Goal: Task Accomplishment & Management: Manage account settings

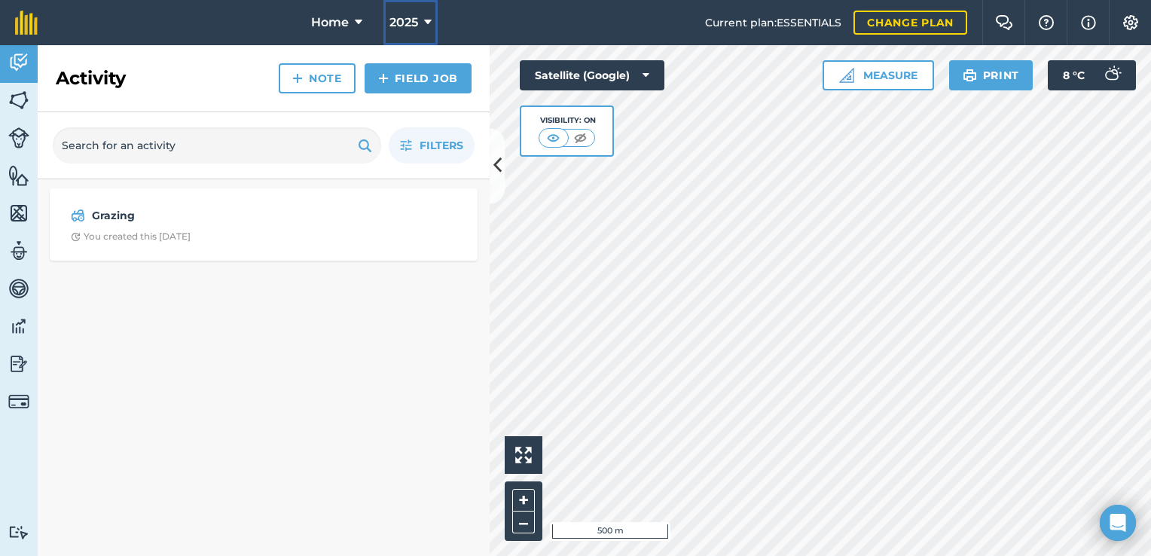
click at [422, 20] on button "2025" at bounding box center [411, 22] width 54 height 45
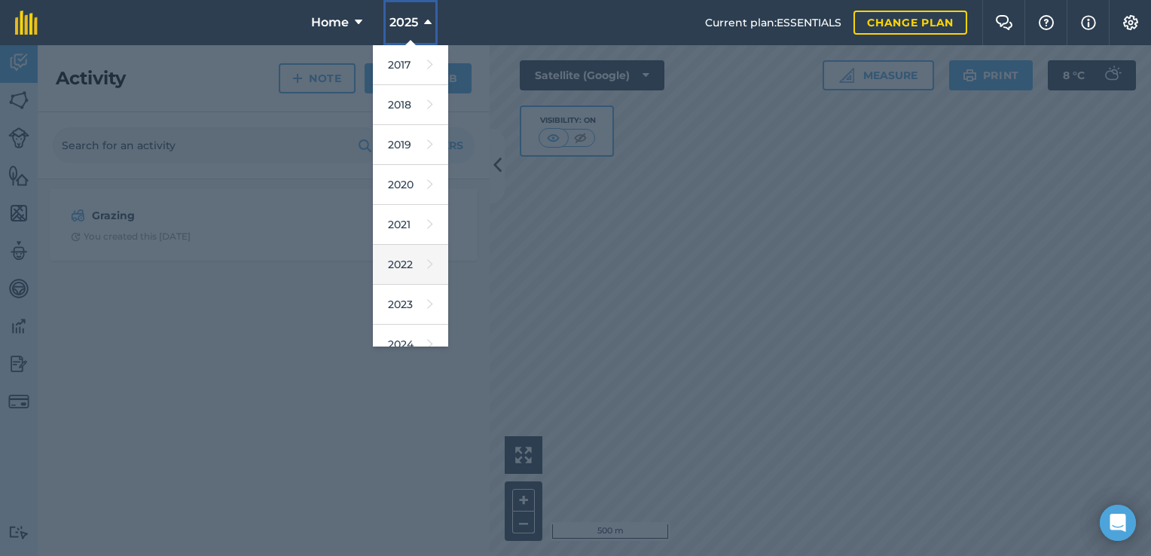
scroll to position [136, 0]
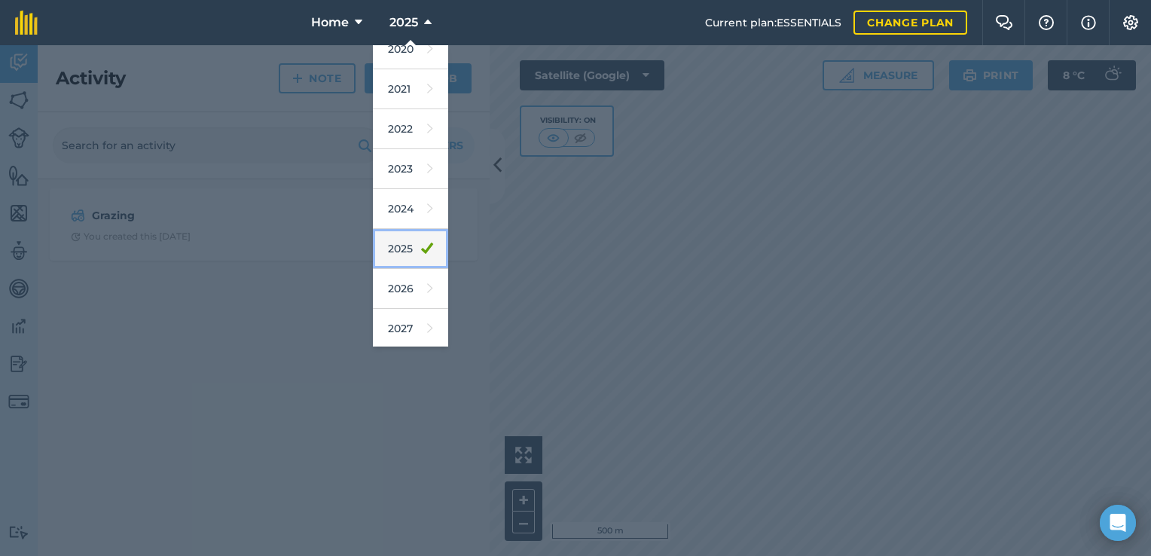
click at [421, 247] on icon at bounding box center [427, 248] width 12 height 21
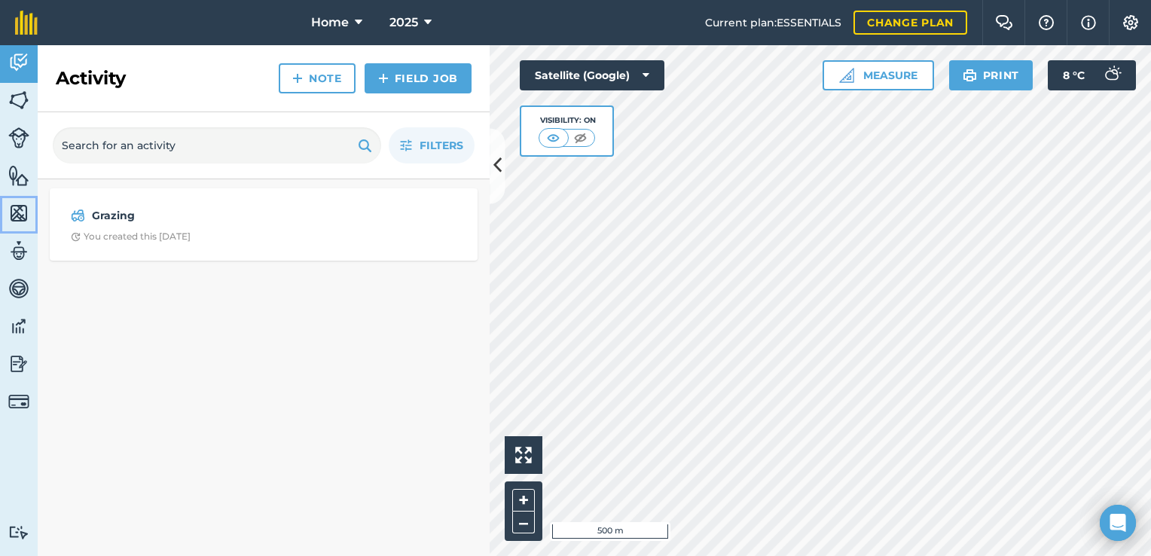
click at [18, 202] on img at bounding box center [18, 213] width 21 height 23
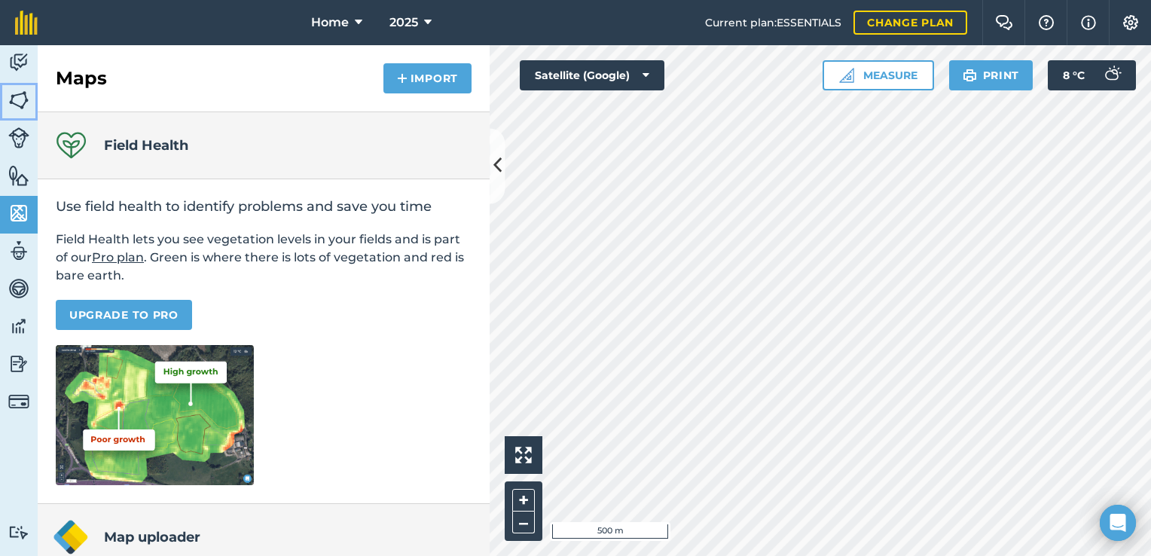
click at [24, 93] on img at bounding box center [18, 100] width 21 height 23
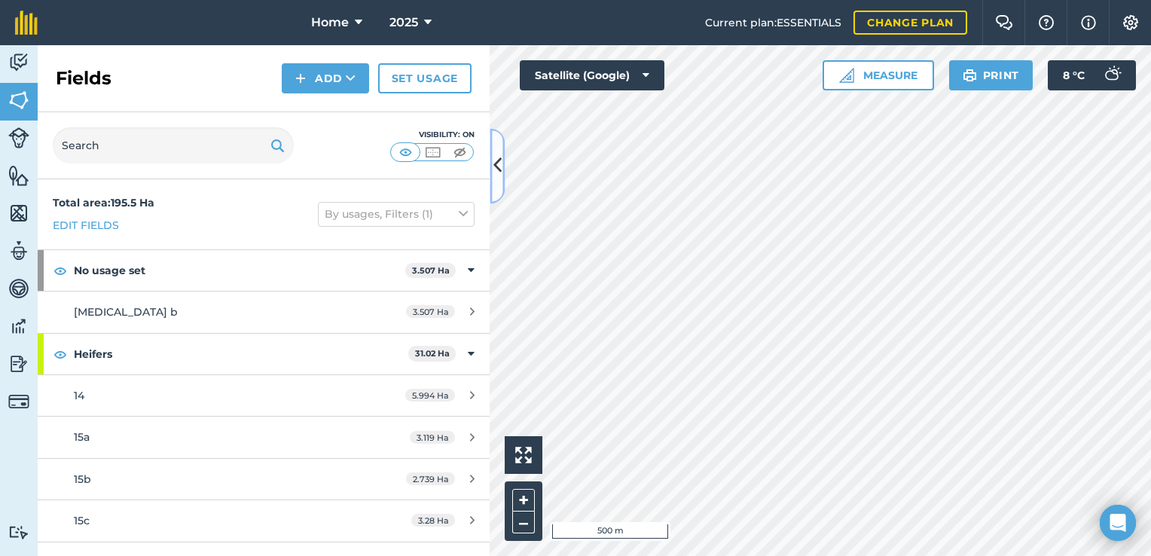
click at [494, 163] on icon at bounding box center [498, 166] width 8 height 26
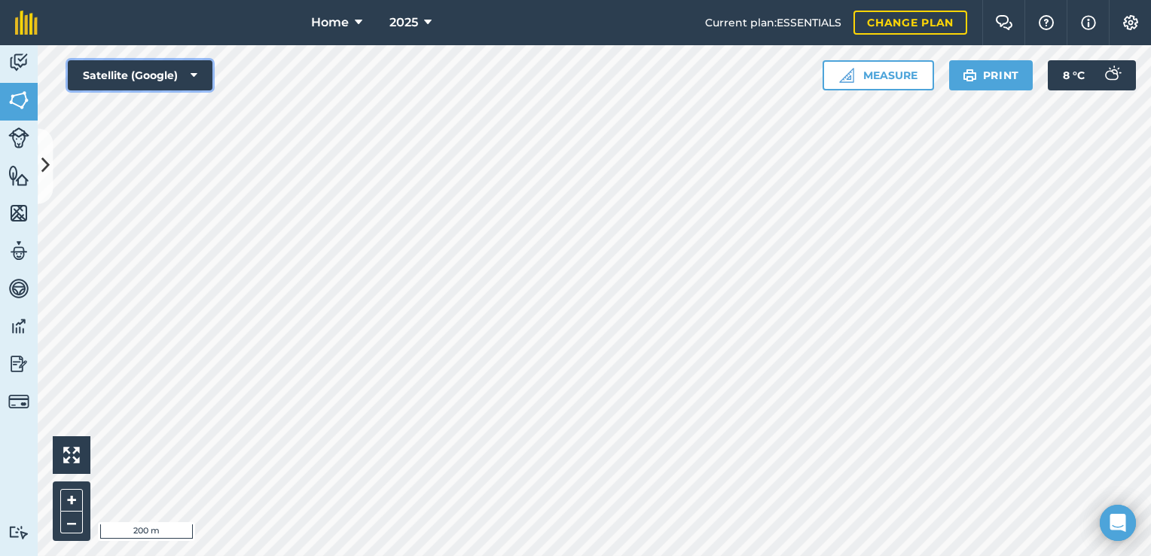
click at [194, 71] on icon at bounding box center [194, 75] width 7 height 15
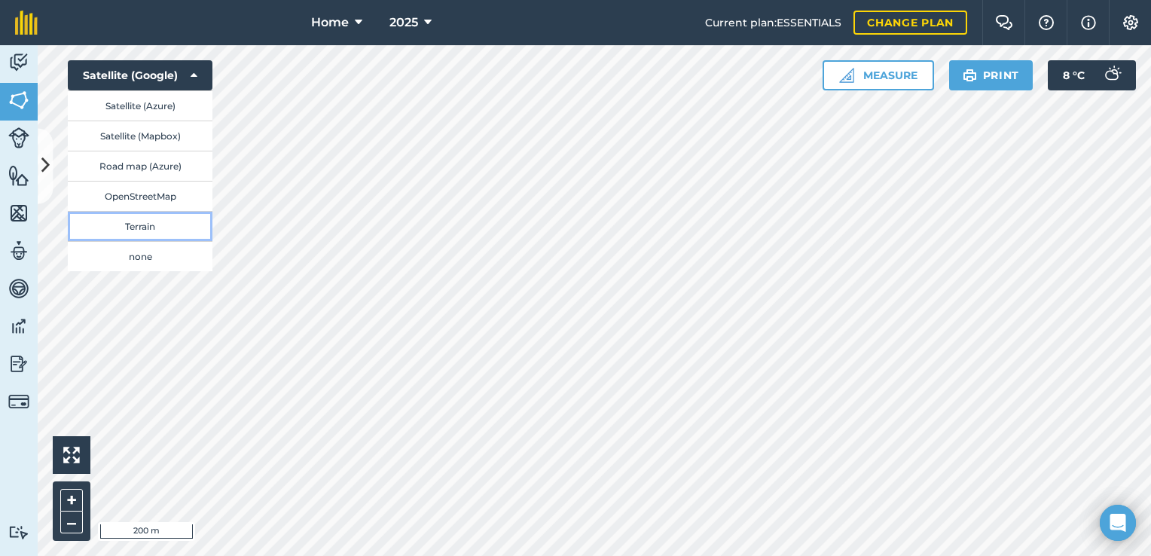
click at [135, 227] on button "Terrain" at bounding box center [140, 226] width 145 height 30
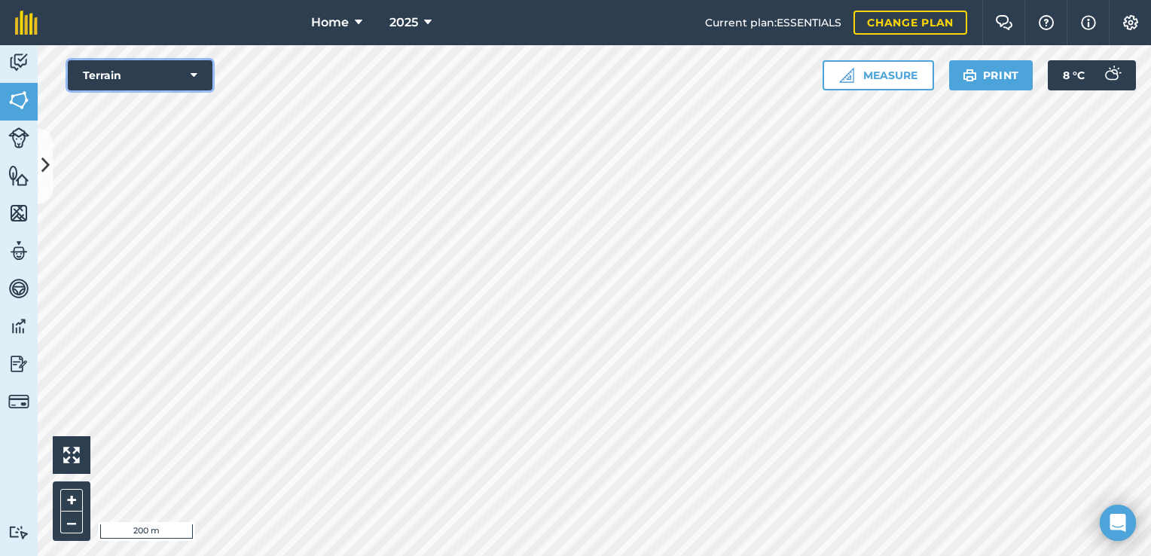
click at [193, 71] on icon at bounding box center [194, 75] width 7 height 15
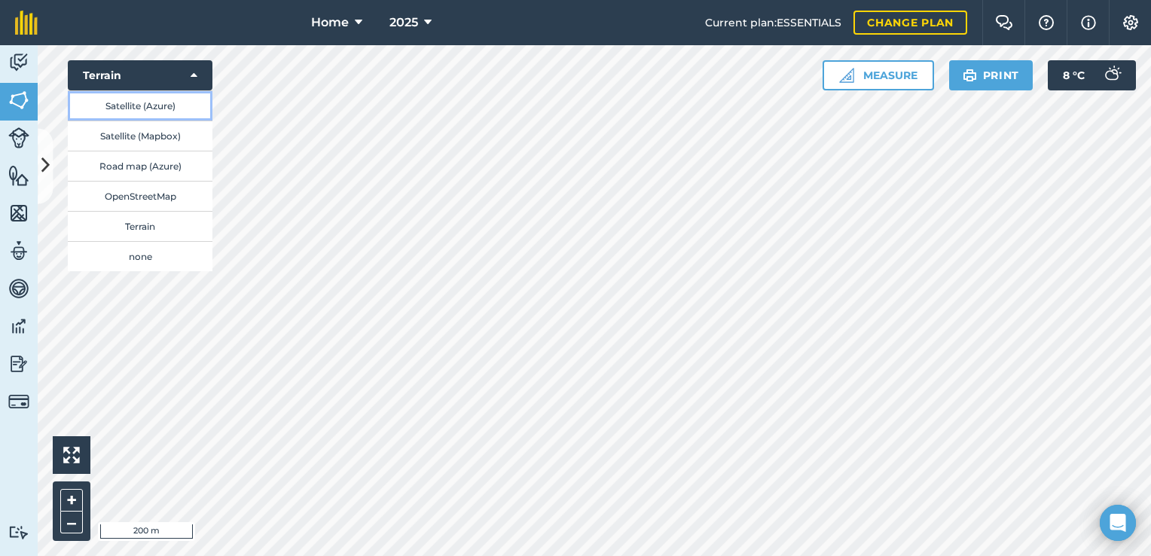
click at [160, 113] on button "Satellite (Azure)" at bounding box center [140, 105] width 145 height 30
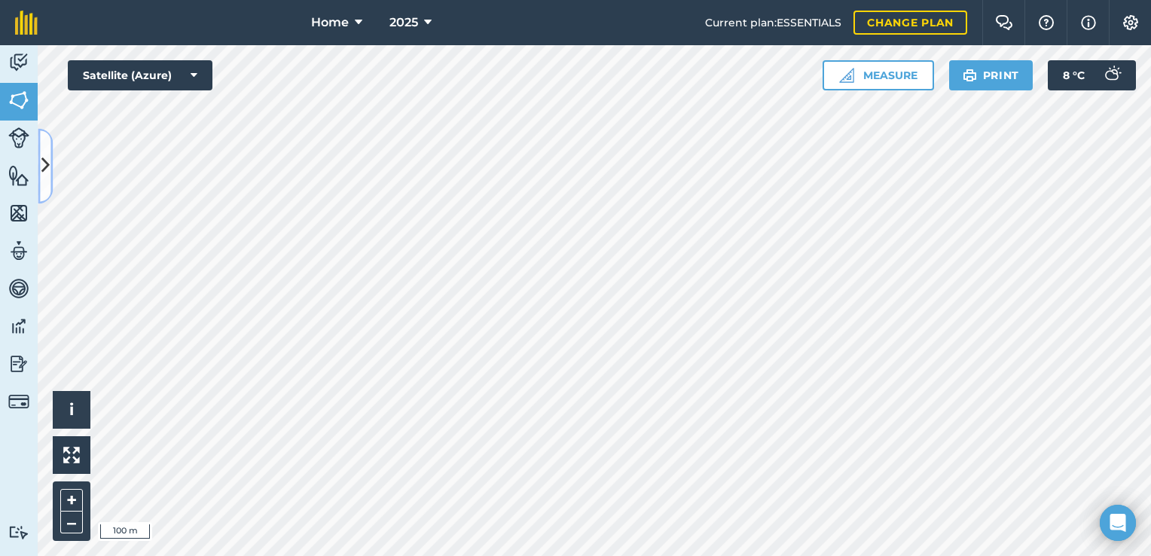
click at [48, 163] on icon at bounding box center [45, 166] width 8 height 26
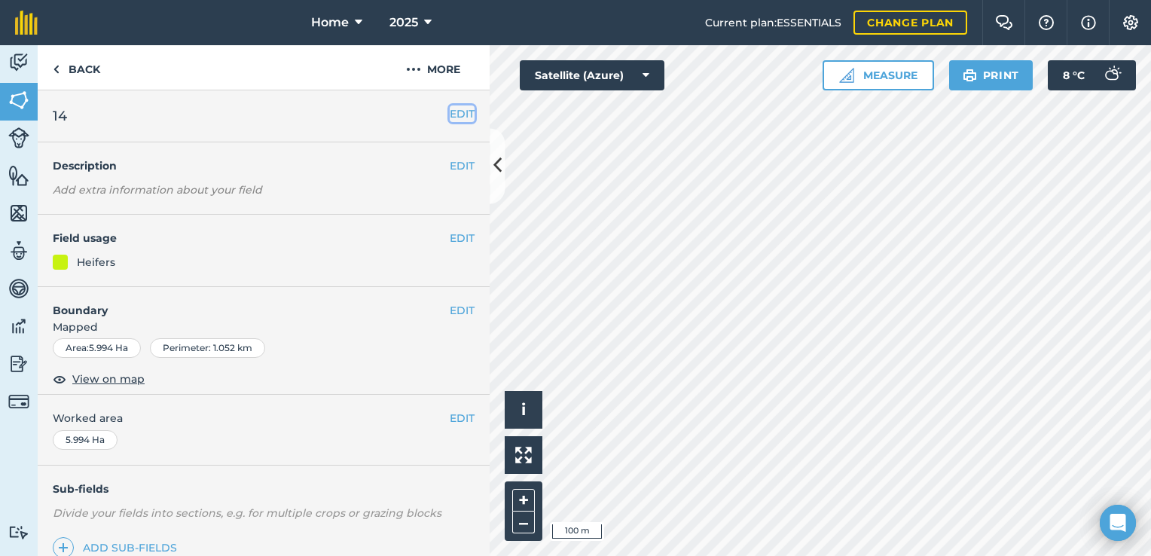
click at [456, 114] on button "EDIT" at bounding box center [462, 113] width 25 height 17
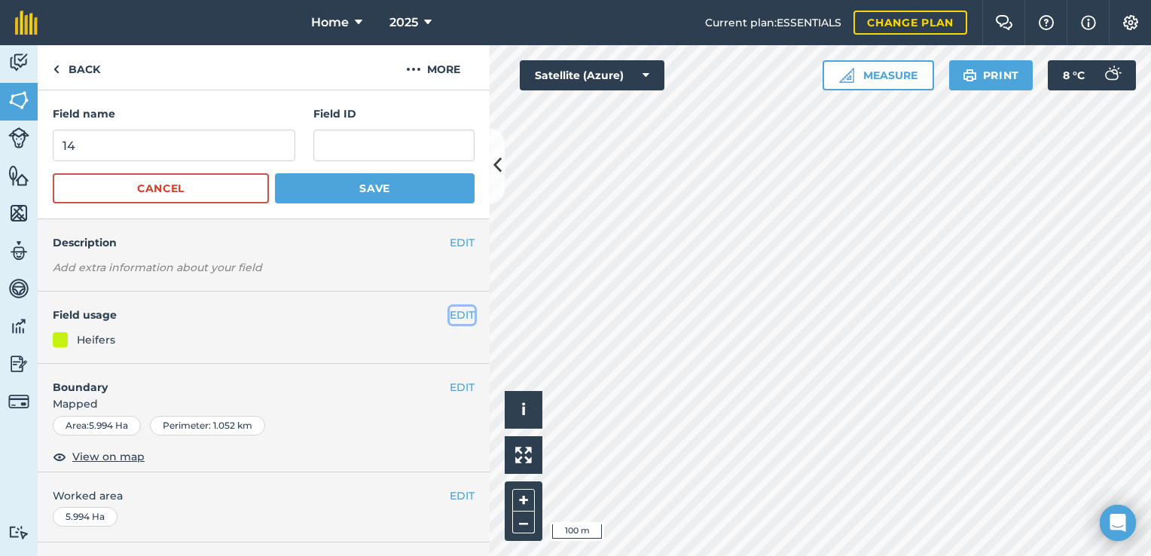
click at [456, 308] on button "EDIT" at bounding box center [462, 315] width 25 height 17
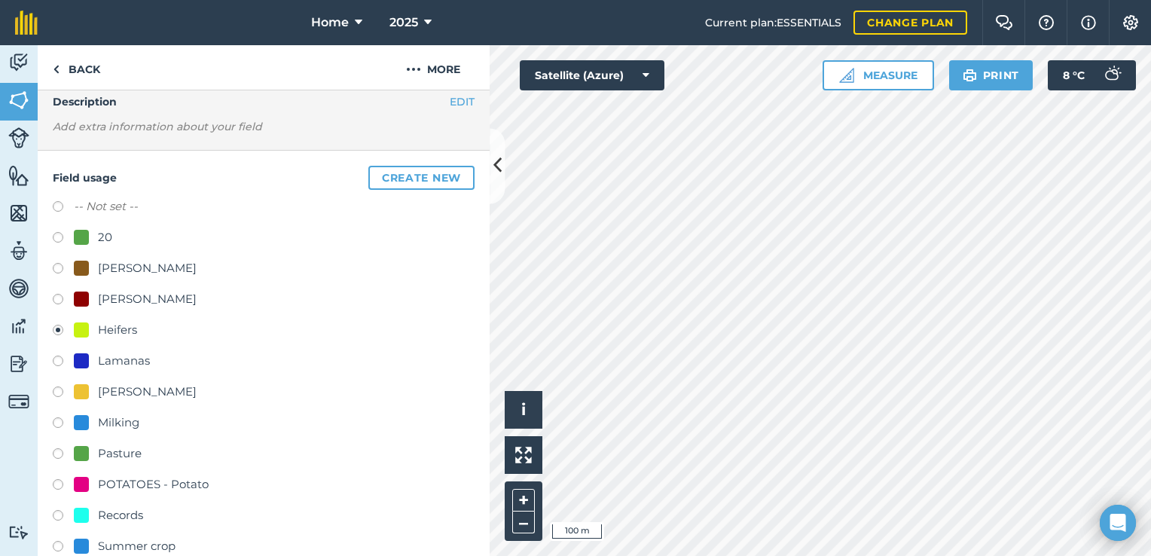
scroll to position [151, 0]
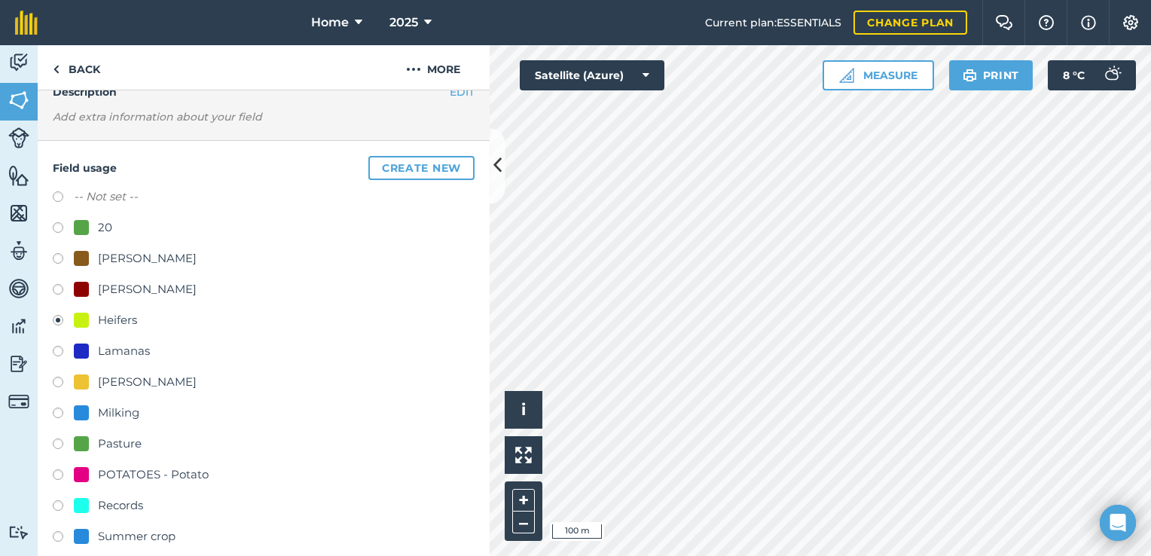
click at [121, 408] on div "Milking" at bounding box center [118, 413] width 41 height 18
radio input "true"
radio input "false"
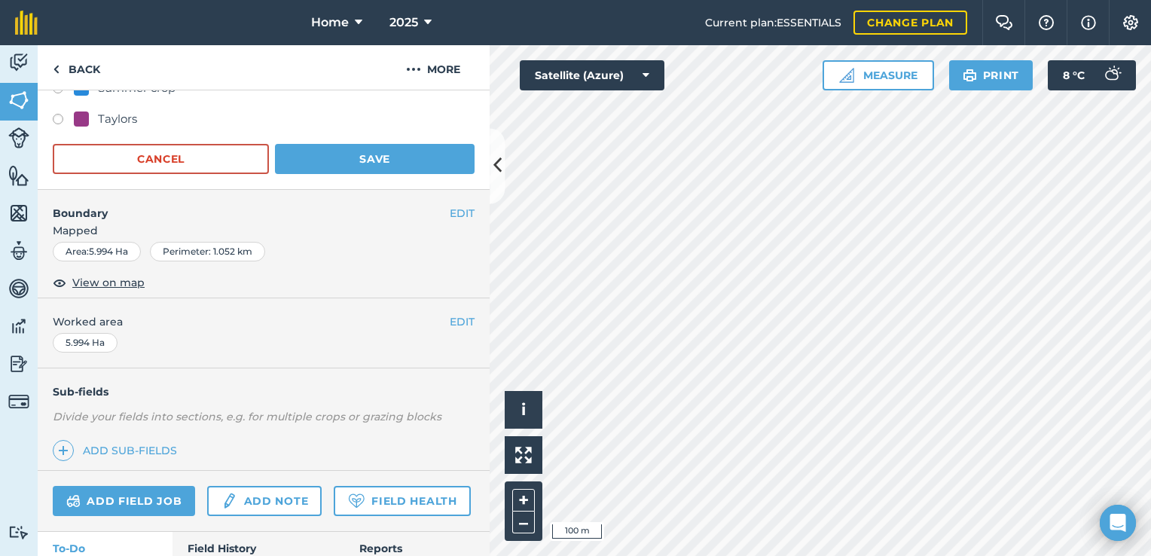
scroll to position [527, 0]
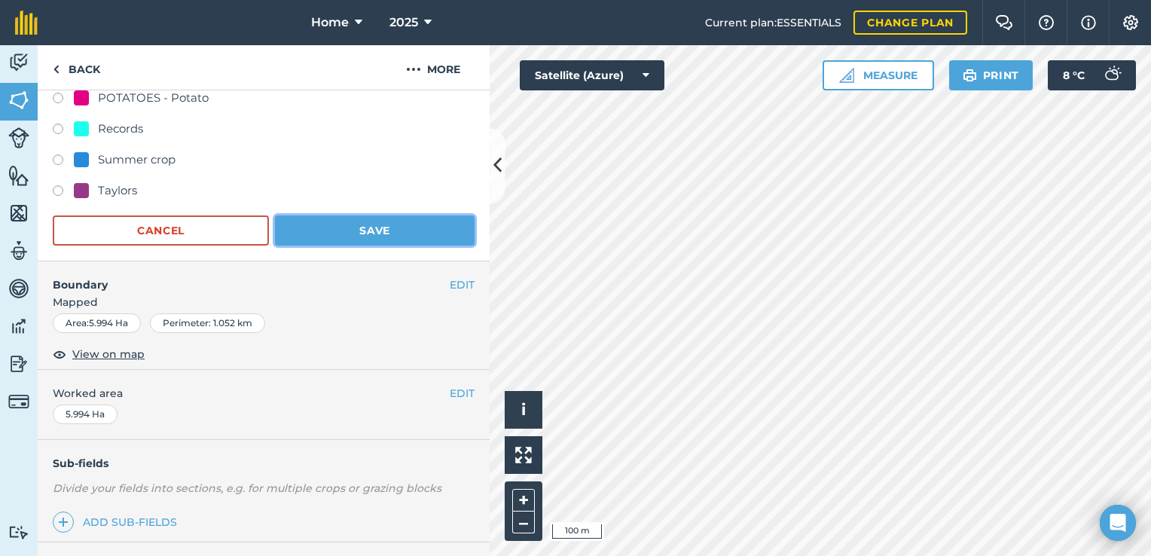
click at [382, 240] on button "Save" at bounding box center [375, 231] width 200 height 30
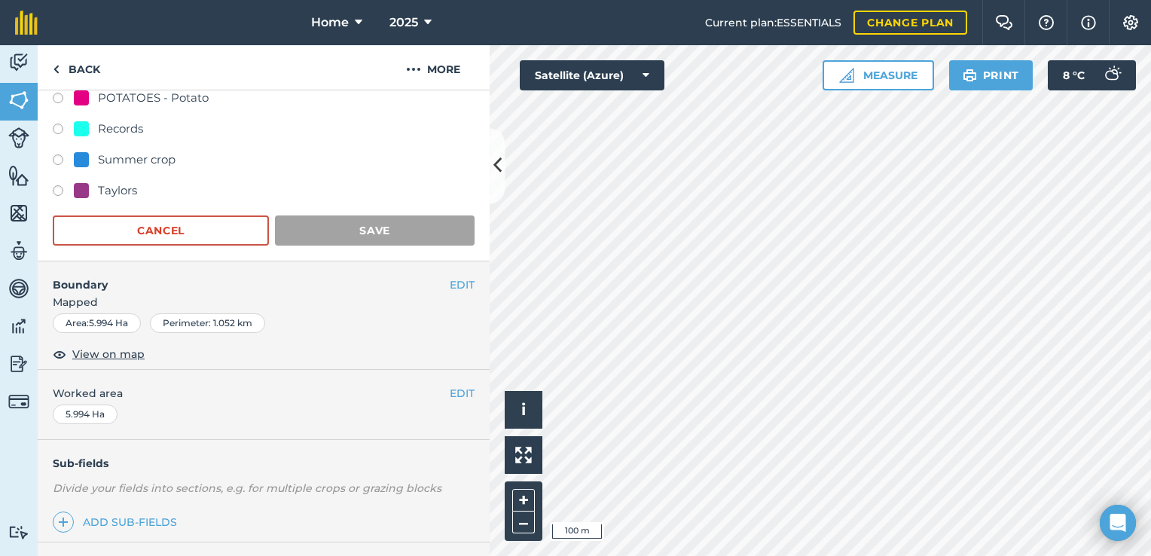
scroll to position [269, 0]
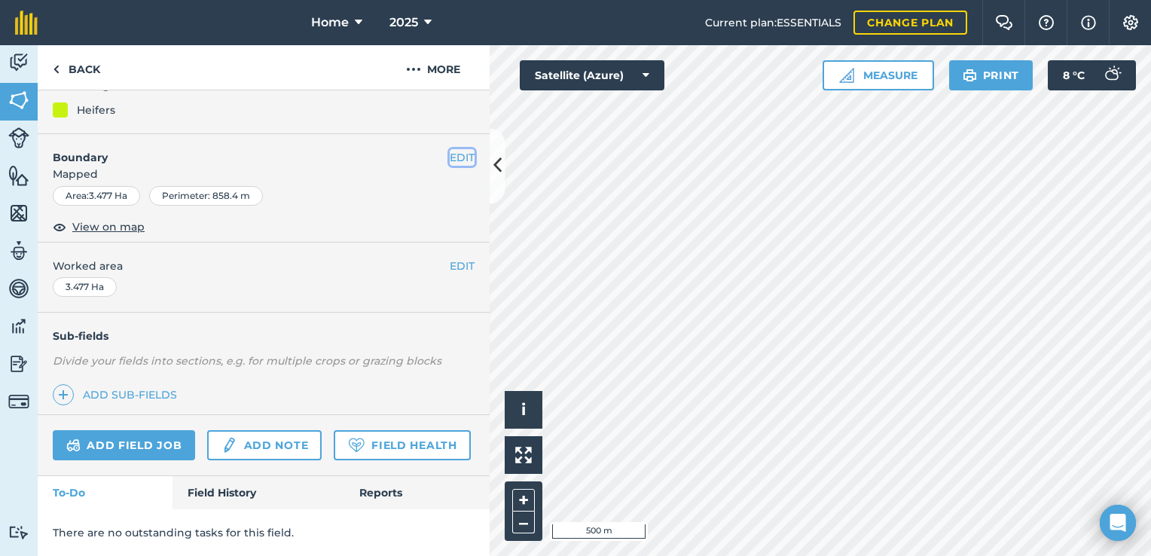
click at [450, 149] on button "EDIT" at bounding box center [462, 157] width 25 height 17
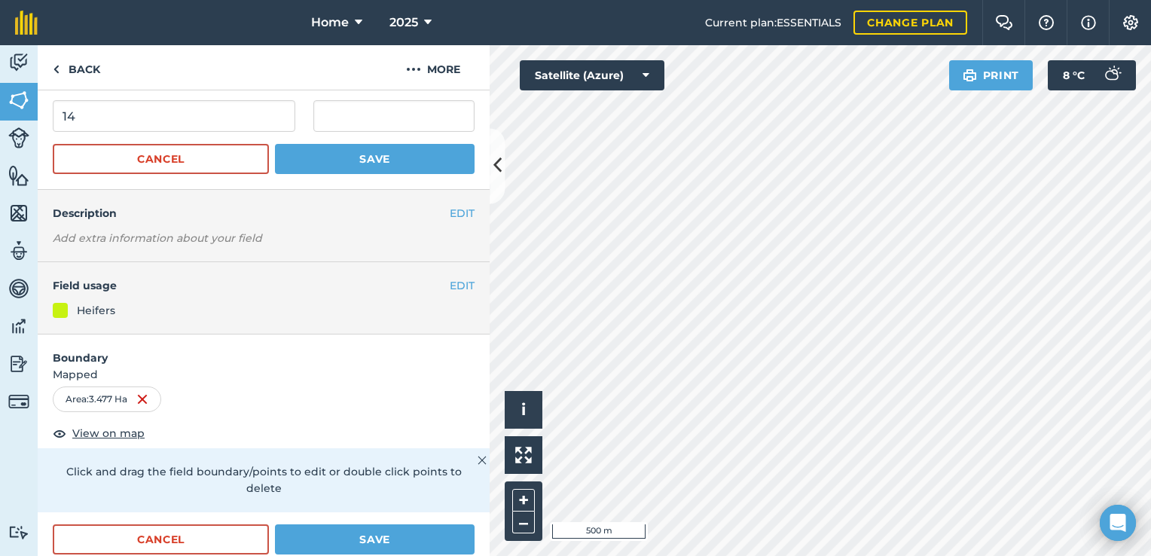
scroll to position [19, 0]
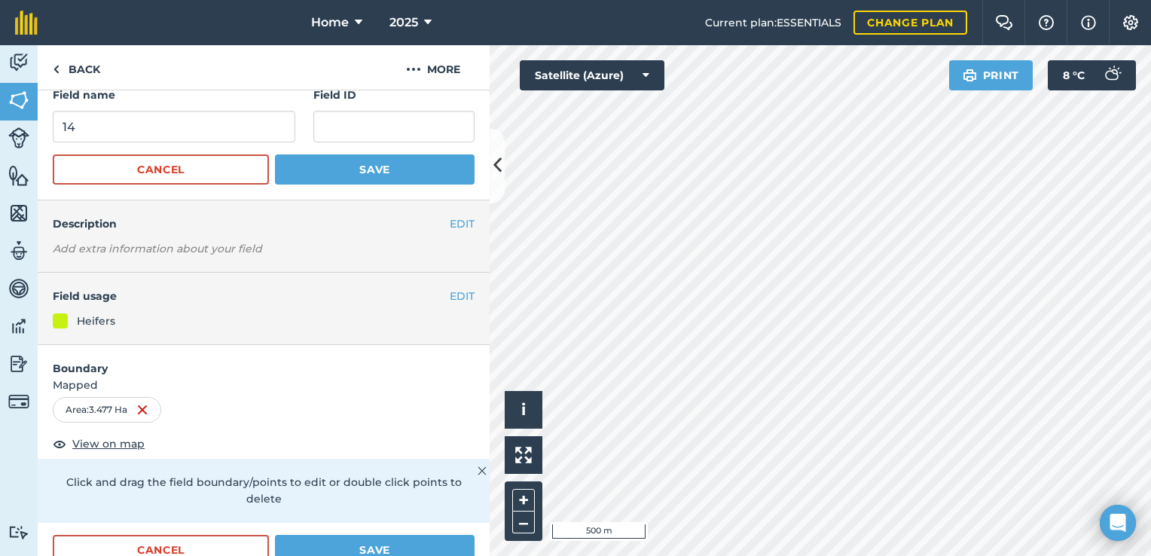
click at [298, 318] on div "Heifers" at bounding box center [264, 321] width 422 height 17
click at [450, 298] on button "EDIT" at bounding box center [462, 296] width 25 height 17
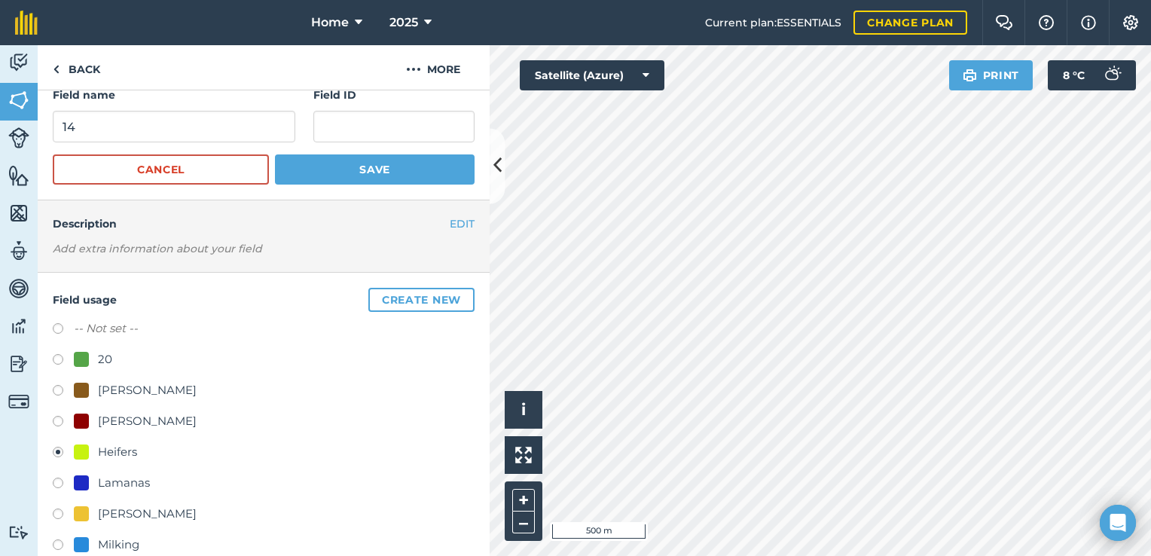
click at [125, 536] on div "Milking" at bounding box center [118, 545] width 41 height 18
radio input "true"
radio input "false"
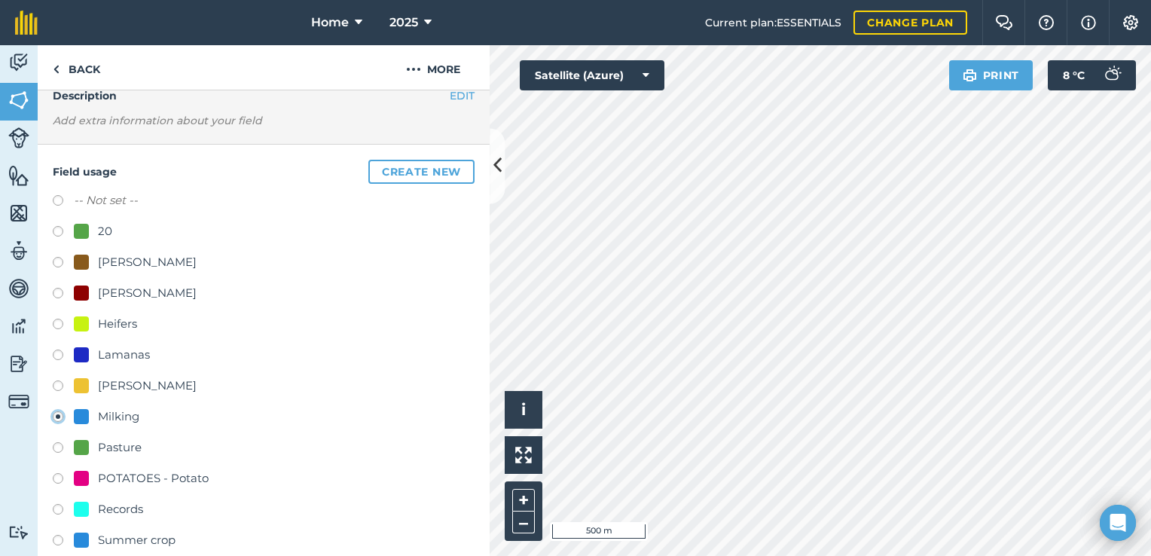
scroll to position [396, 0]
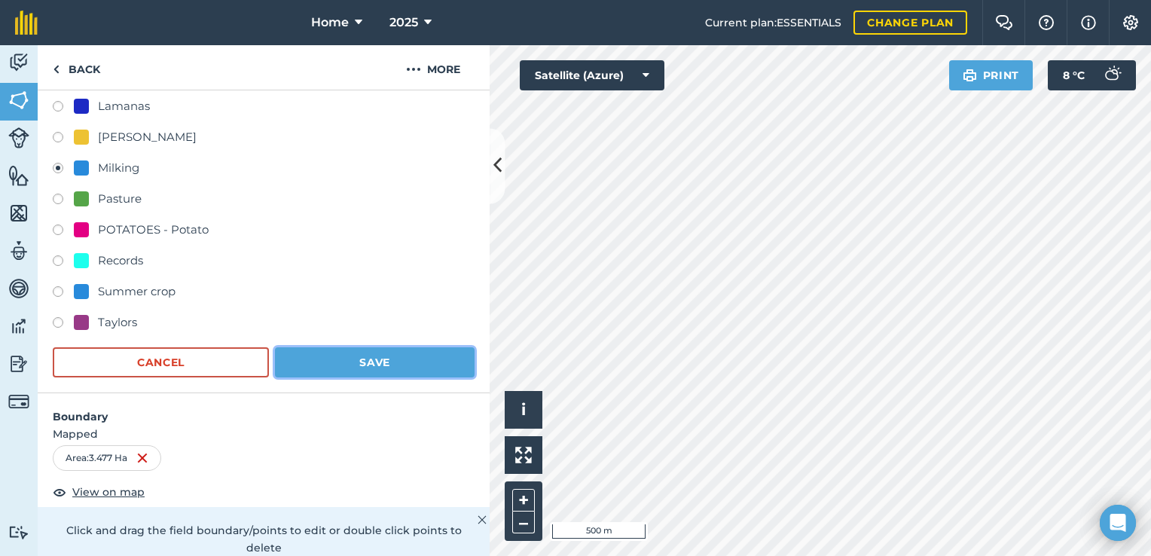
click at [392, 363] on button "Save" at bounding box center [375, 362] width 200 height 30
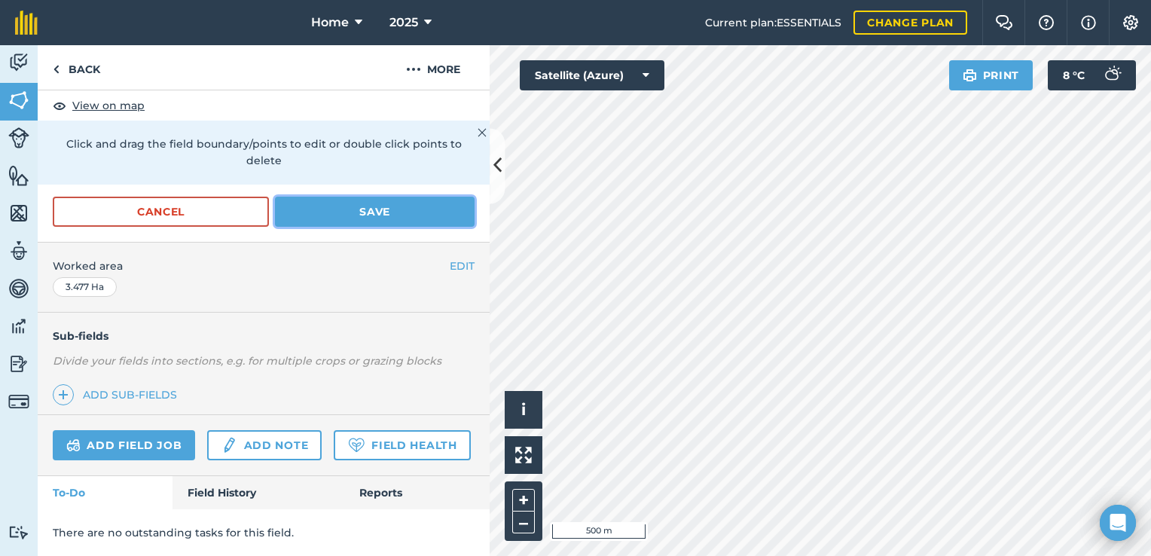
click at [393, 197] on button "Save" at bounding box center [375, 212] width 200 height 30
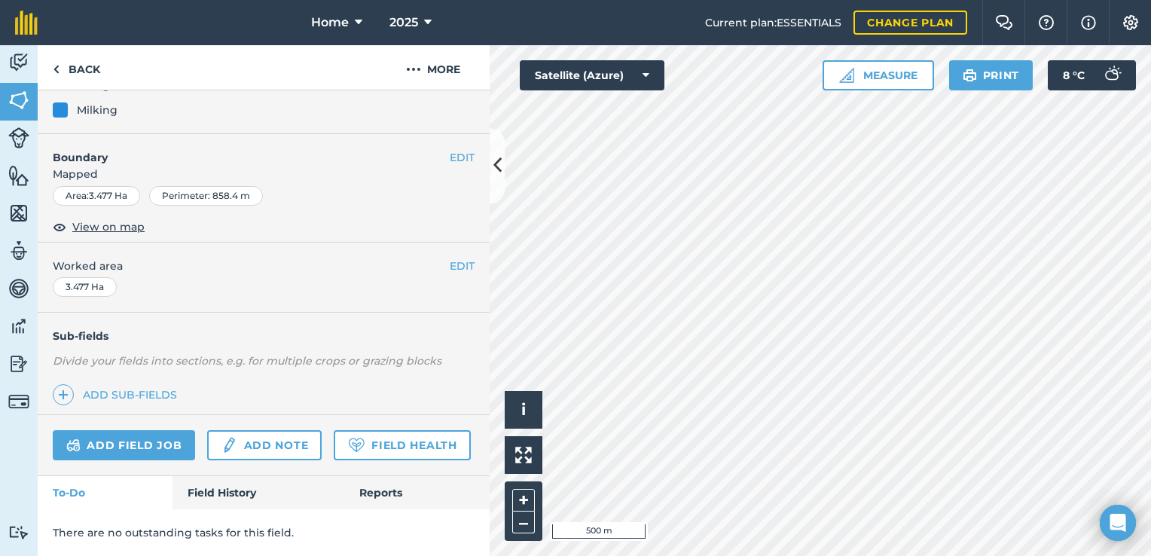
scroll to position [269, 0]
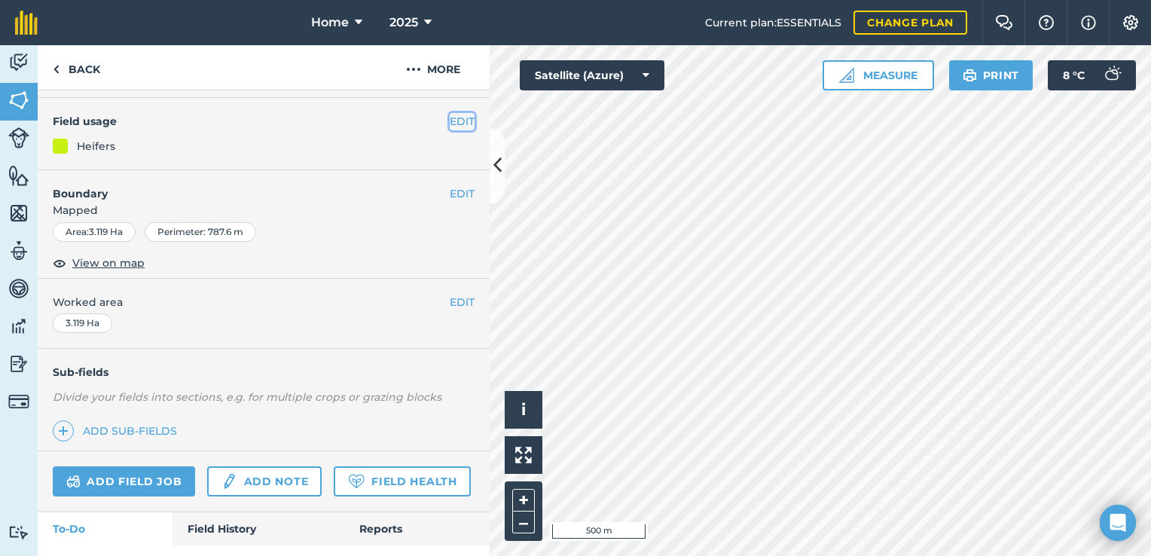
click at [451, 120] on button "EDIT" at bounding box center [462, 121] width 25 height 17
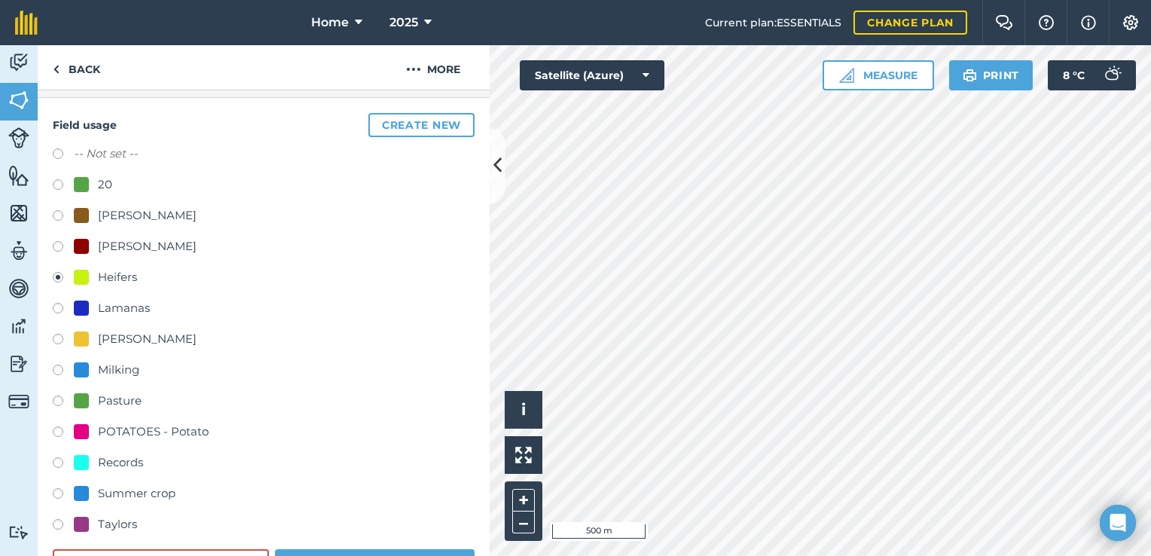
click at [75, 378] on div "Milking" at bounding box center [264, 372] width 422 height 22
click at [60, 366] on label at bounding box center [63, 372] width 21 height 15
radio input "true"
radio input "false"
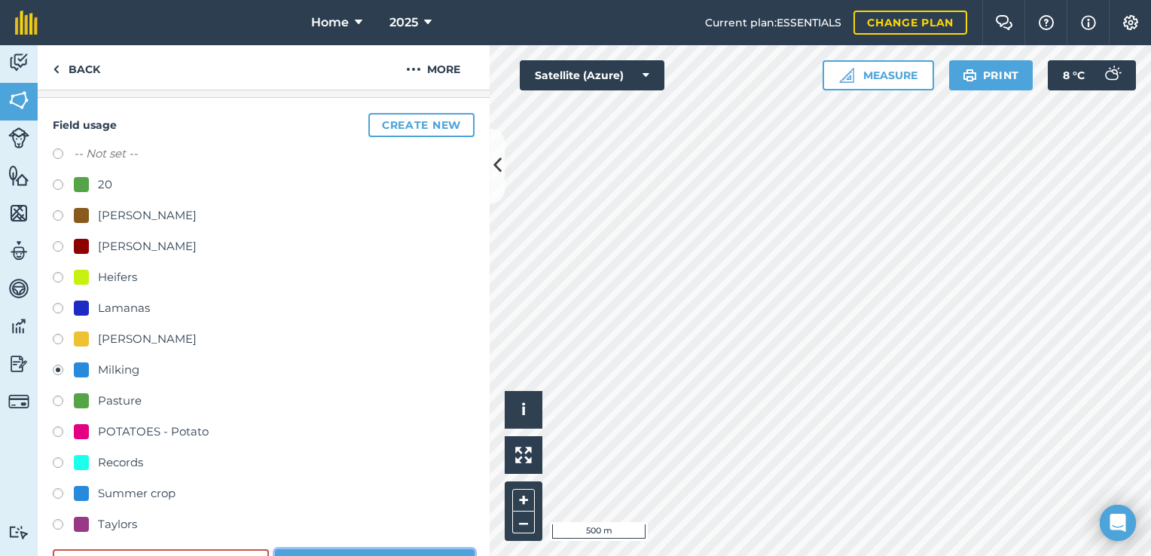
click at [371, 554] on button "Save" at bounding box center [375, 564] width 200 height 30
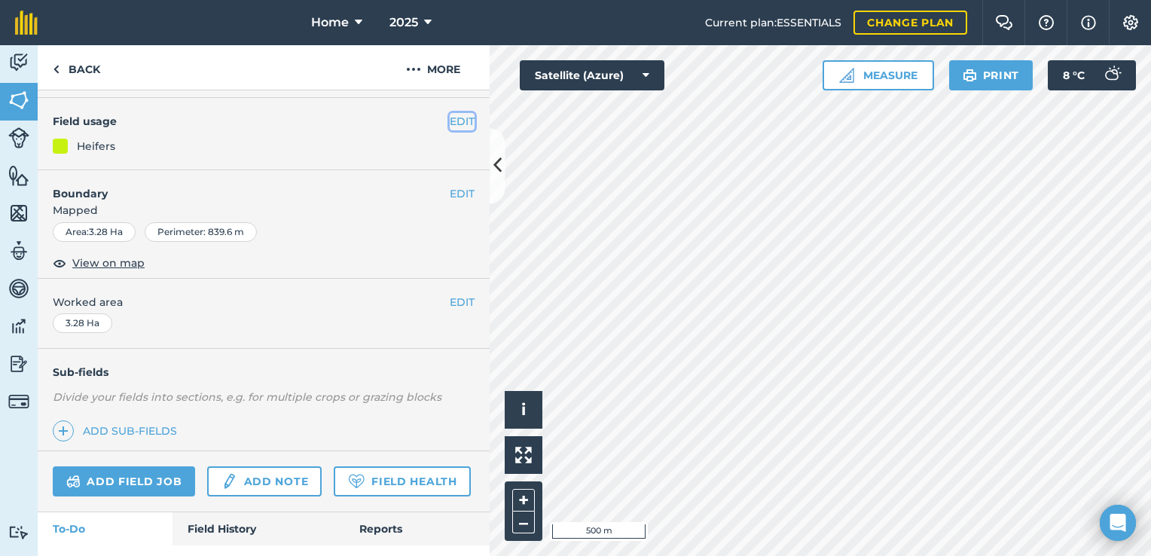
click at [452, 119] on button "EDIT" at bounding box center [462, 121] width 25 height 17
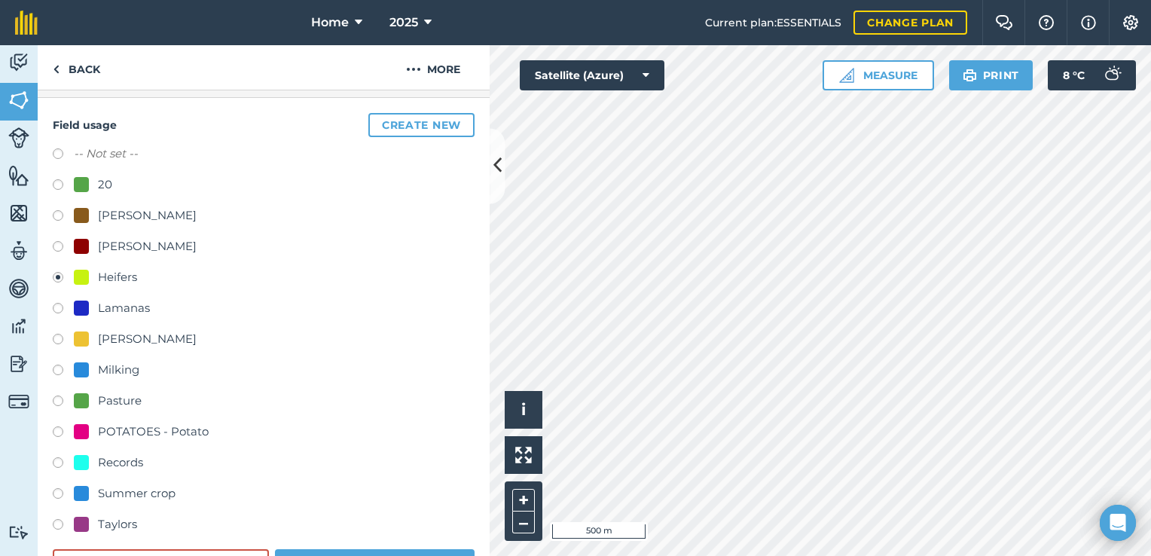
click at [103, 367] on div "Milking" at bounding box center [118, 370] width 41 height 18
radio input "true"
radio input "false"
click at [345, 549] on button "Save" at bounding box center [375, 564] width 200 height 30
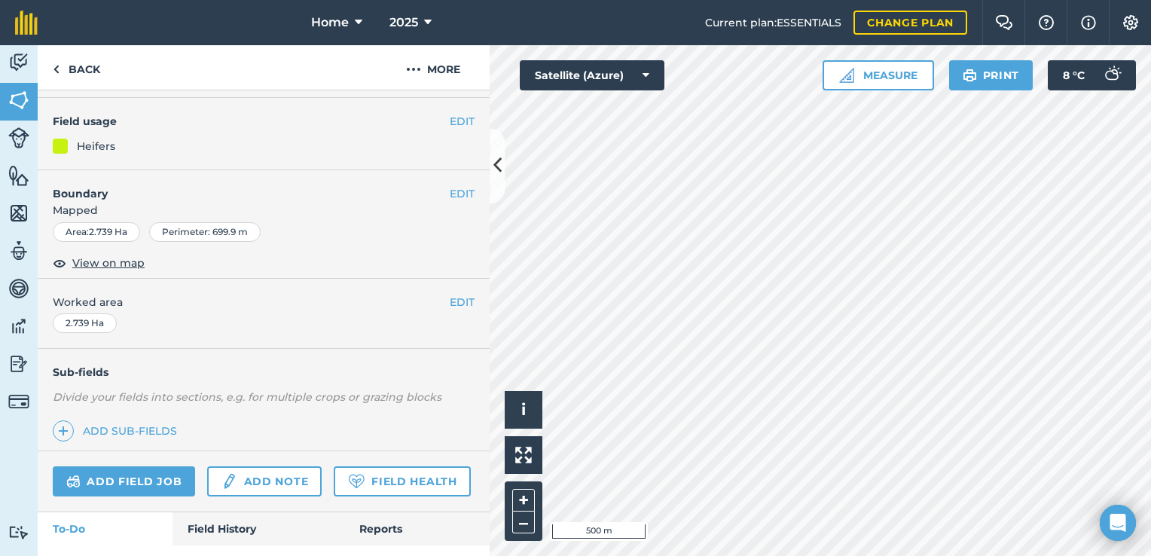
click at [448, 110] on div "EDIT Field usage Heifers" at bounding box center [264, 134] width 452 height 72
click at [451, 122] on button "EDIT" at bounding box center [462, 121] width 25 height 17
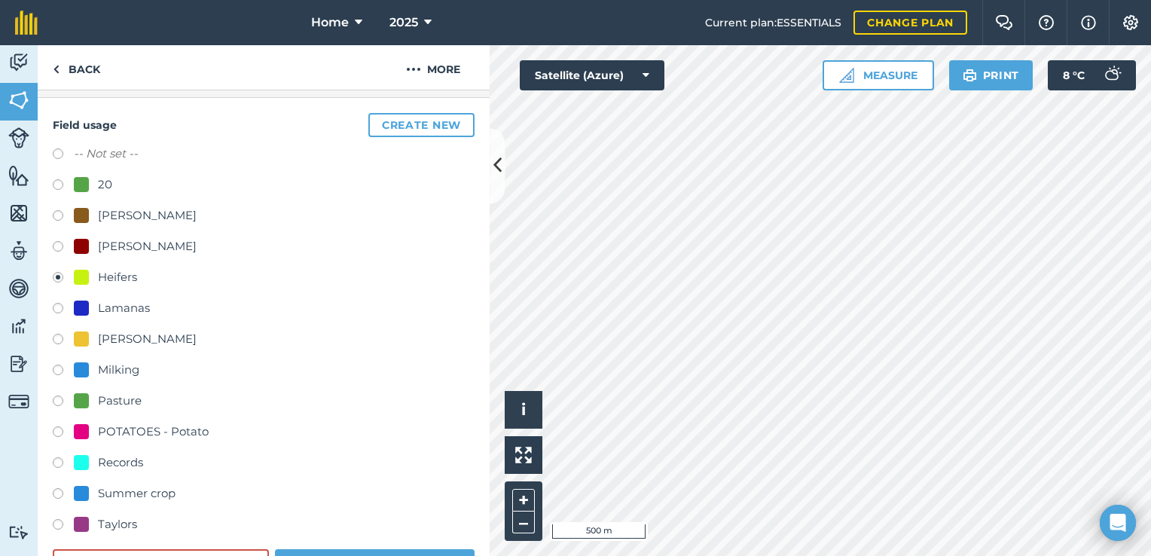
click at [131, 368] on div "Milking" at bounding box center [118, 370] width 41 height 18
radio input "true"
radio input "false"
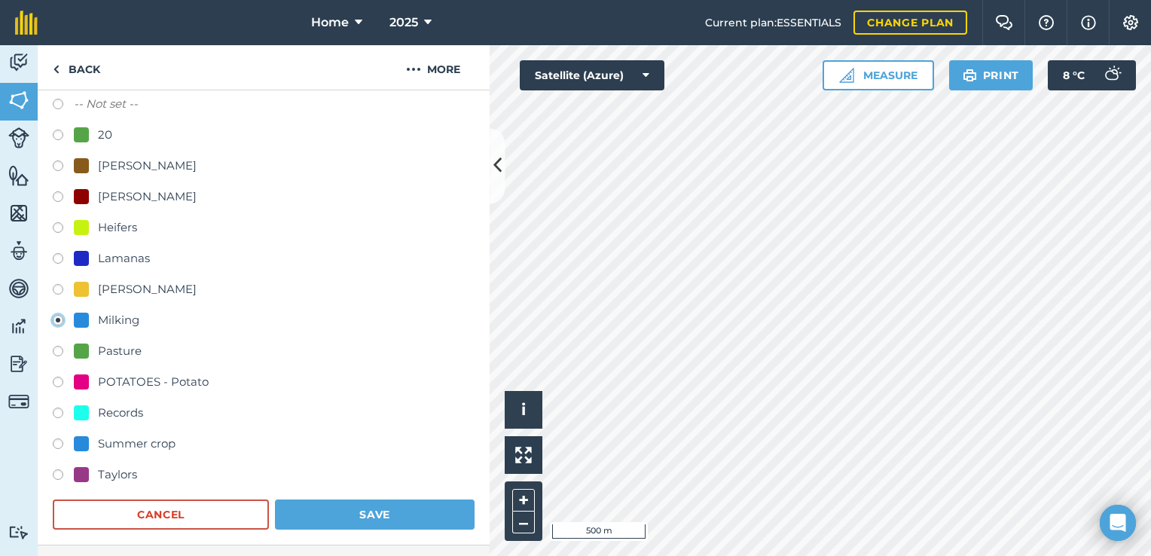
scroll to position [269, 0]
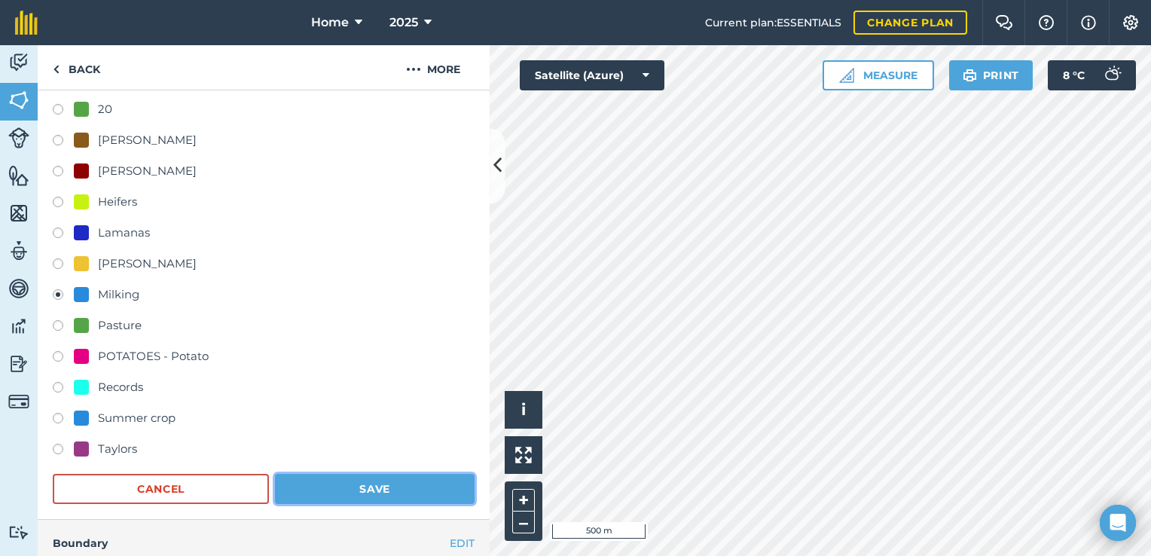
click at [424, 482] on button "Save" at bounding box center [375, 489] width 200 height 30
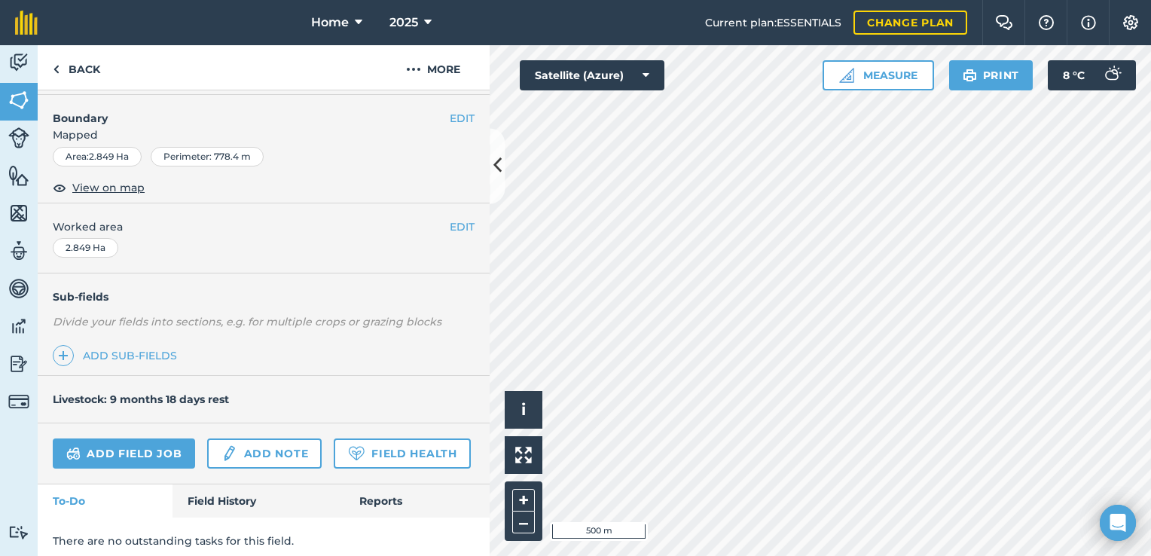
scroll to position [194, 0]
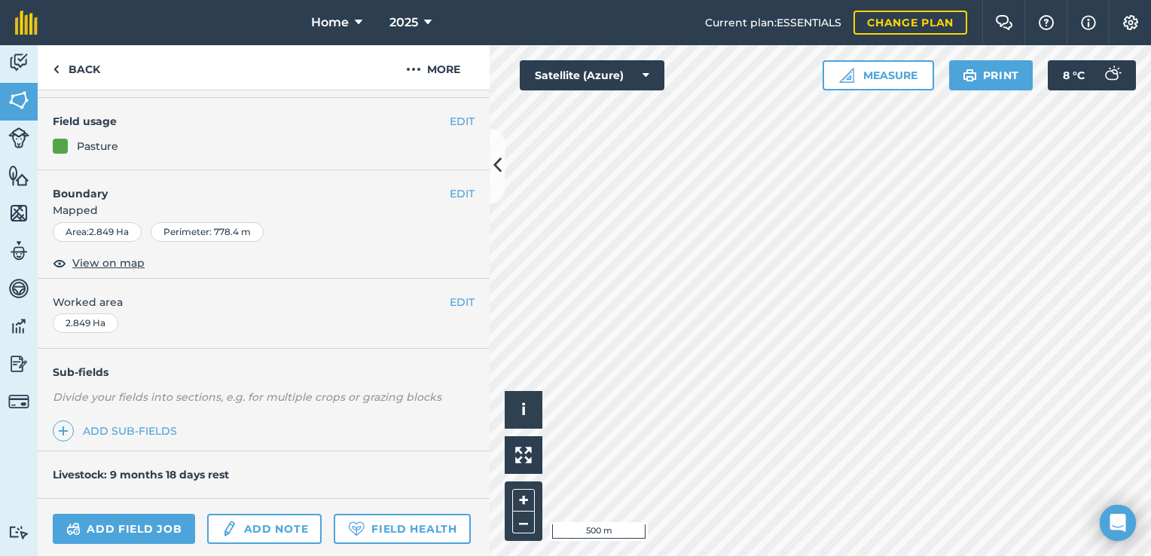
click at [453, 110] on div "EDIT Field usage Pasture" at bounding box center [264, 134] width 452 height 72
click at [450, 119] on button "EDIT" at bounding box center [462, 121] width 25 height 17
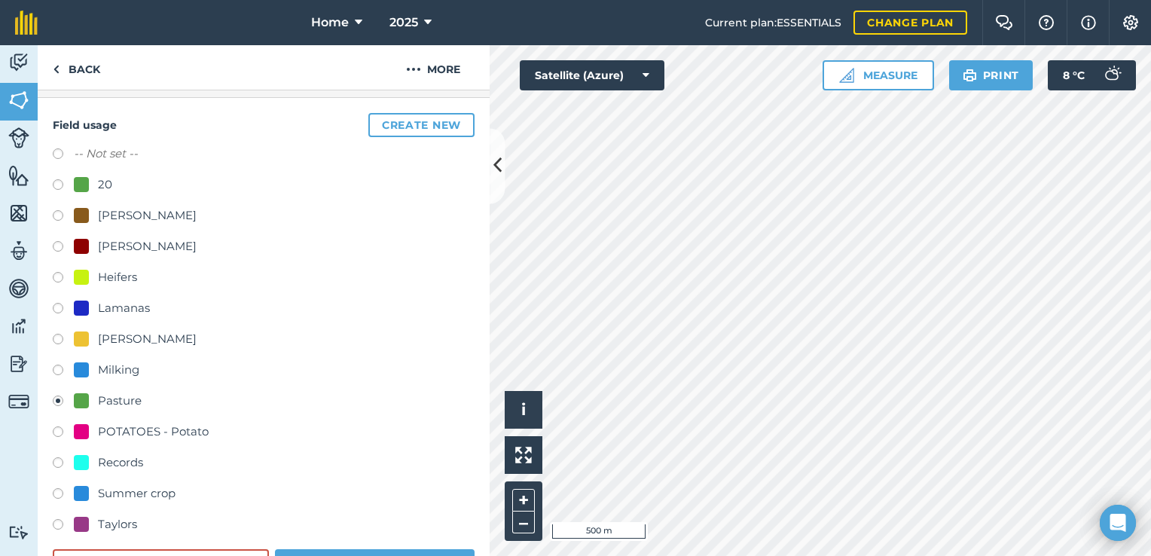
click at [115, 365] on div "Milking" at bounding box center [118, 370] width 41 height 18
radio input "true"
radio input "false"
click at [420, 549] on button "Save" at bounding box center [375, 564] width 200 height 30
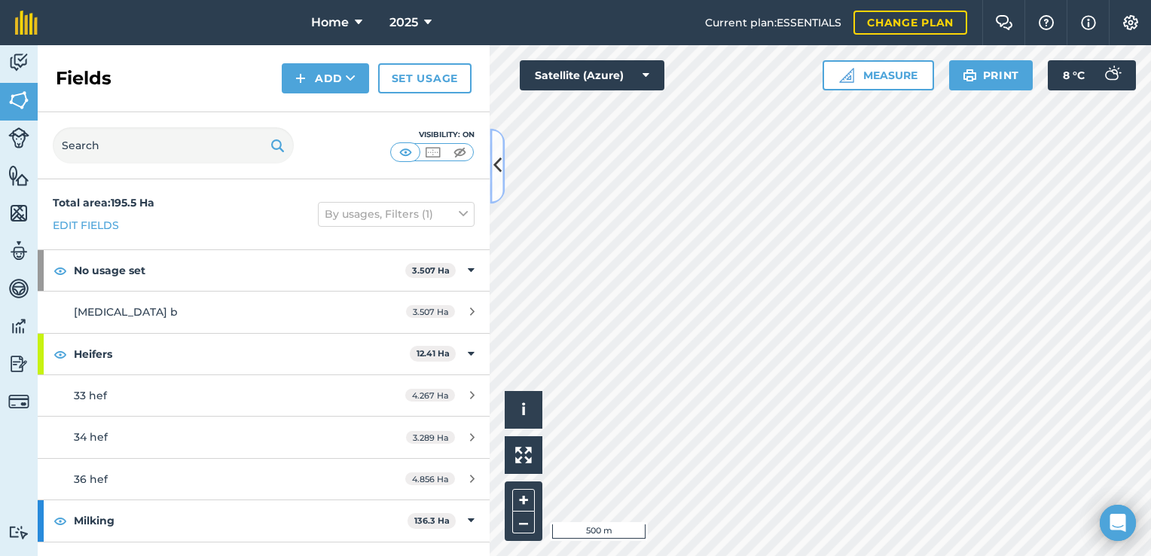
click at [496, 166] on icon at bounding box center [498, 166] width 8 height 26
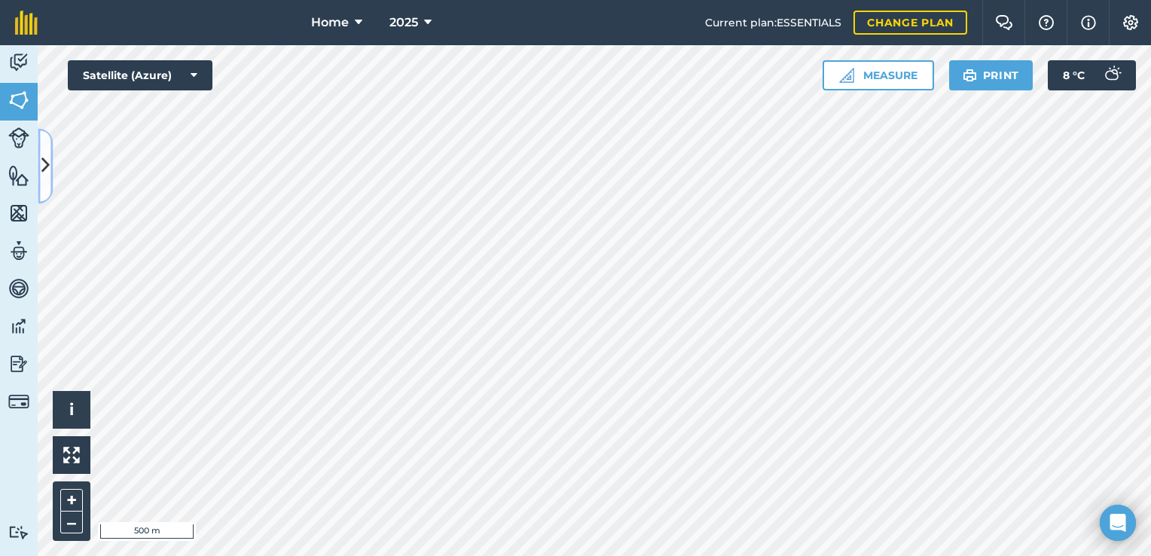
click at [47, 171] on icon at bounding box center [45, 166] width 8 height 26
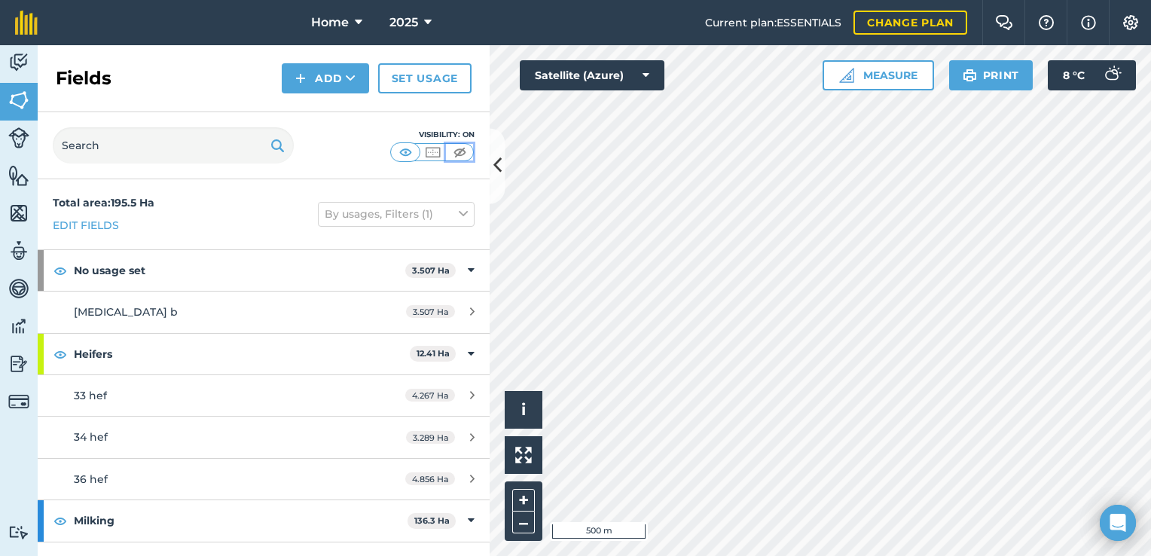
click at [455, 146] on img at bounding box center [460, 152] width 19 height 15
click at [427, 150] on img at bounding box center [433, 152] width 19 height 15
click at [497, 171] on icon at bounding box center [498, 166] width 8 height 26
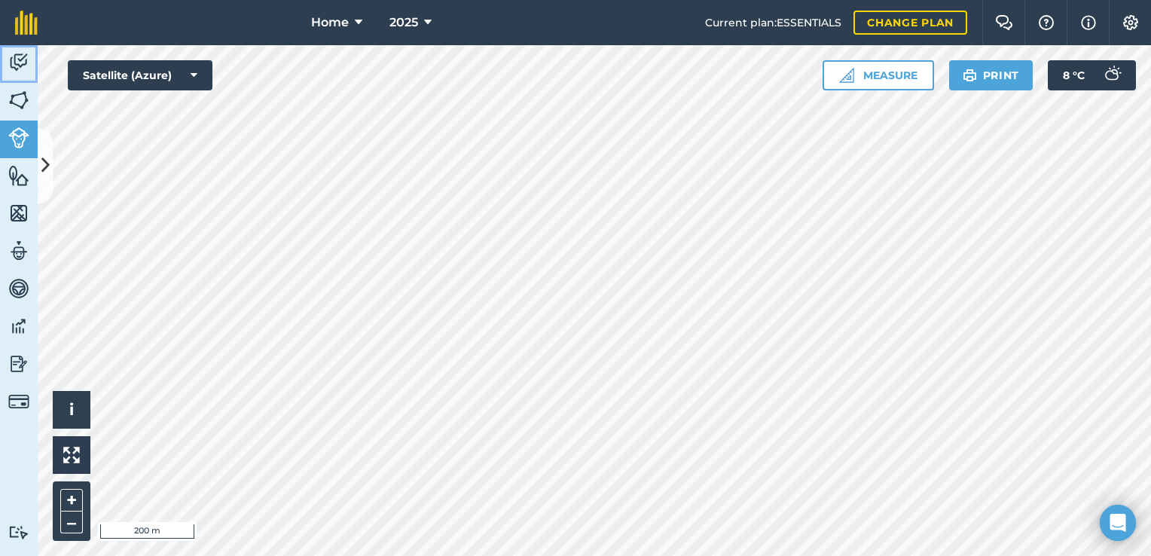
click at [20, 58] on img at bounding box center [18, 62] width 21 height 23
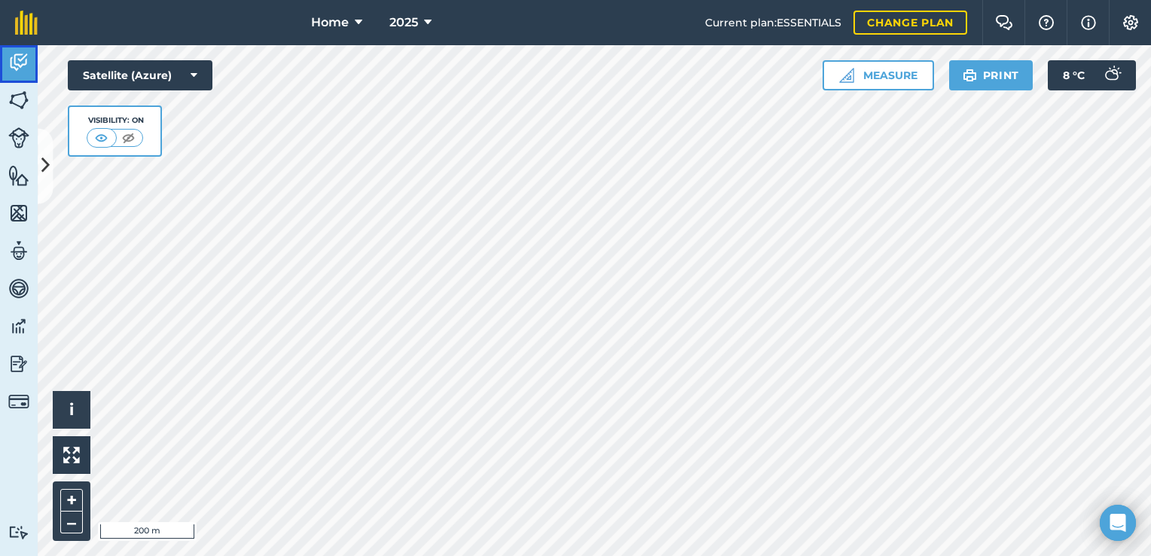
click at [22, 60] on img at bounding box center [18, 62] width 21 height 23
click at [8, 116] on link "Fields" at bounding box center [19, 102] width 38 height 38
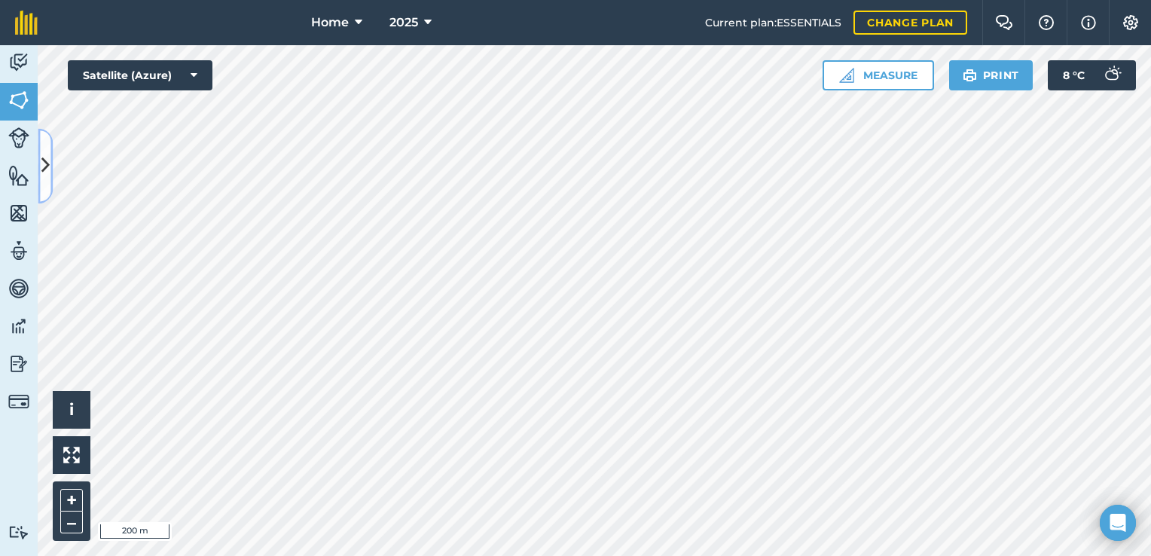
click at [48, 166] on icon at bounding box center [45, 166] width 8 height 26
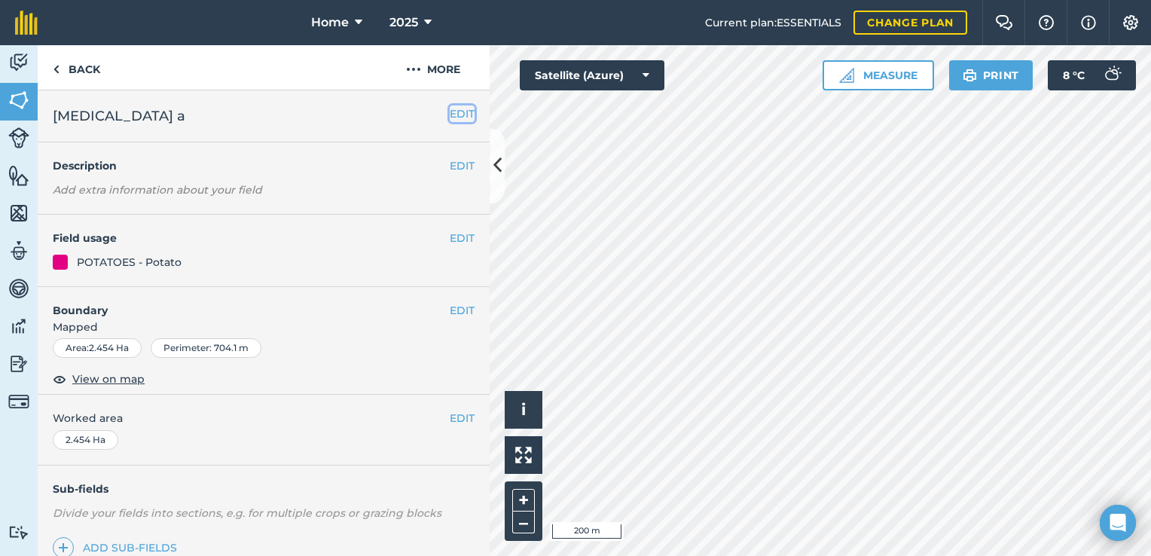
click at [455, 116] on button "EDIT" at bounding box center [462, 113] width 25 height 17
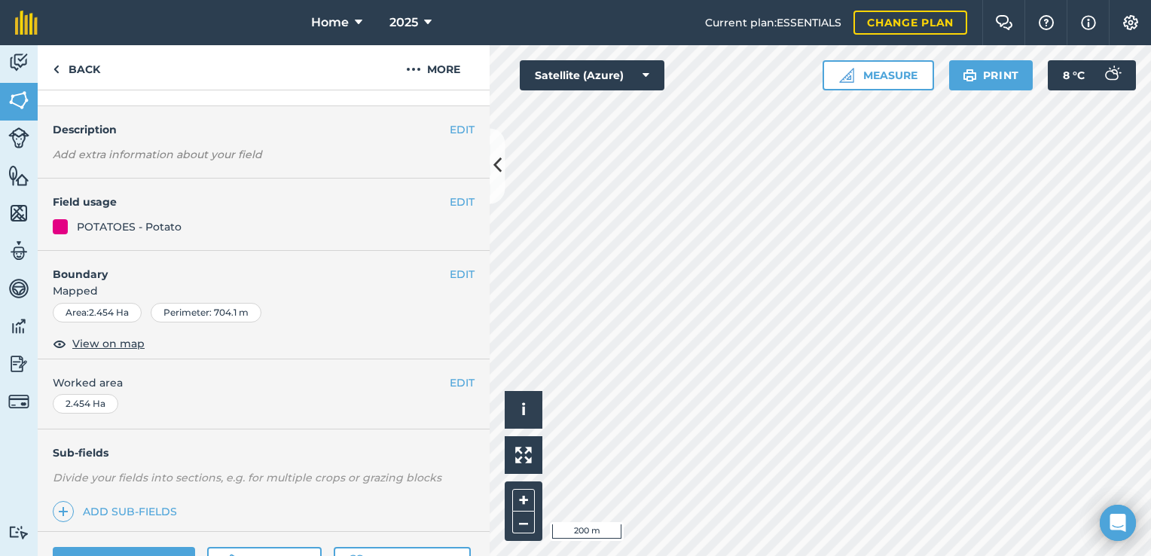
scroll to position [269, 0]
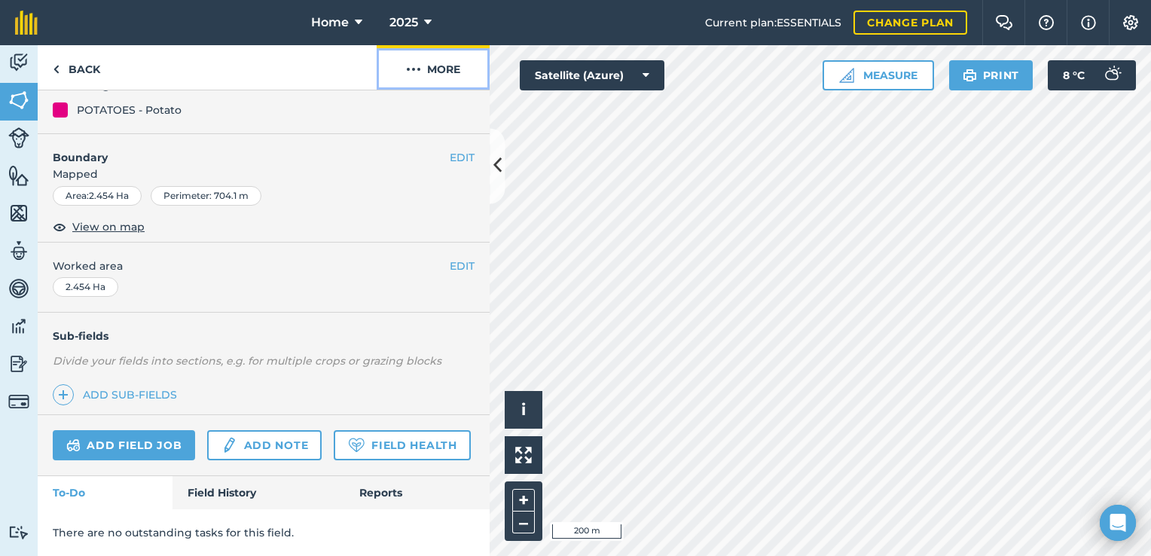
click at [418, 55] on button "More" at bounding box center [433, 67] width 113 height 44
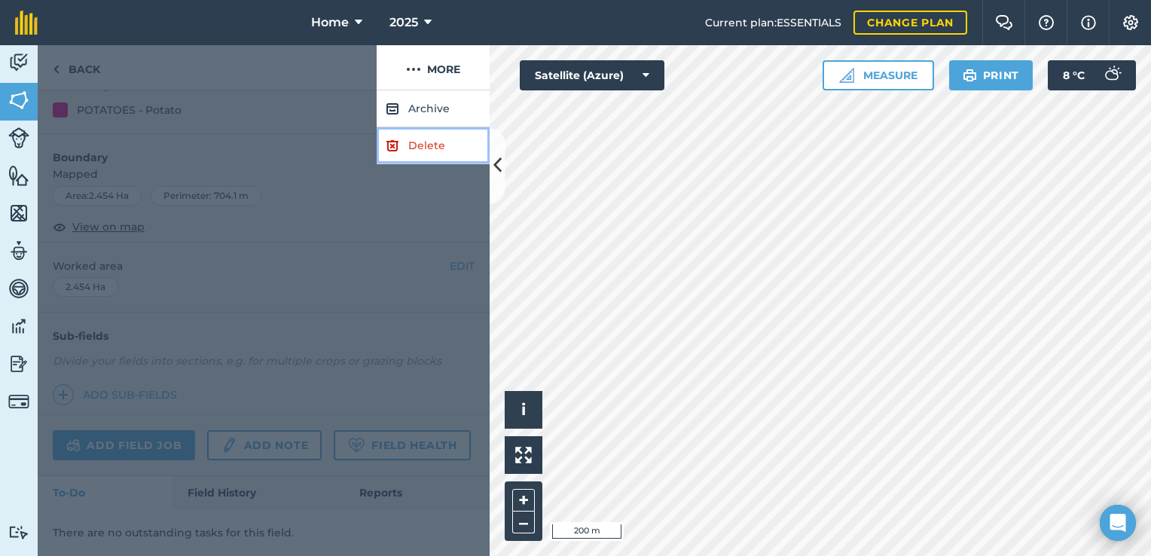
click at [443, 149] on link "Delete" at bounding box center [433, 145] width 113 height 37
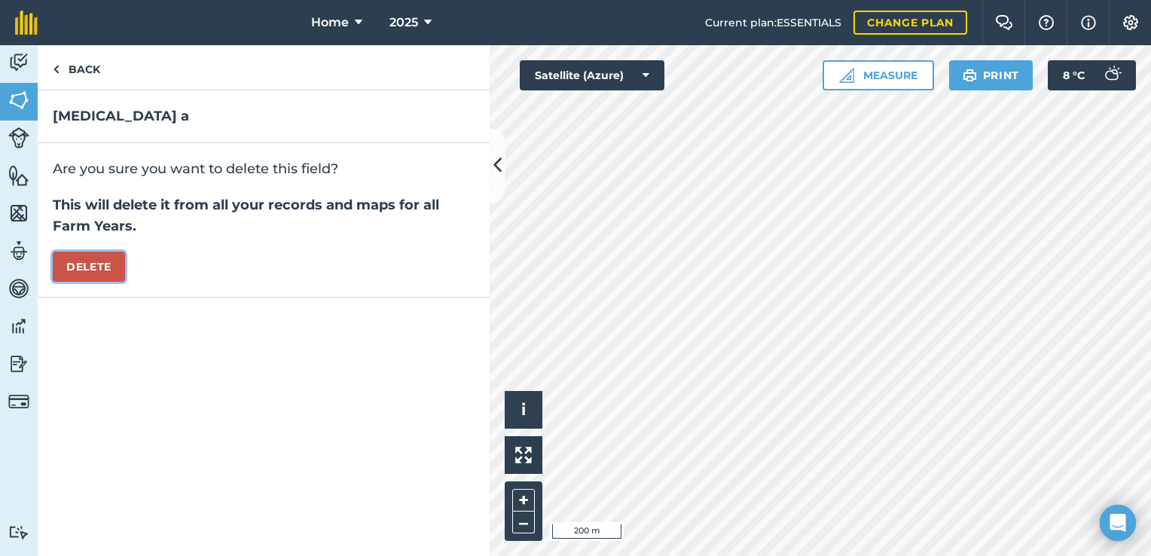
click at [93, 270] on button "Delete" at bounding box center [89, 267] width 72 height 30
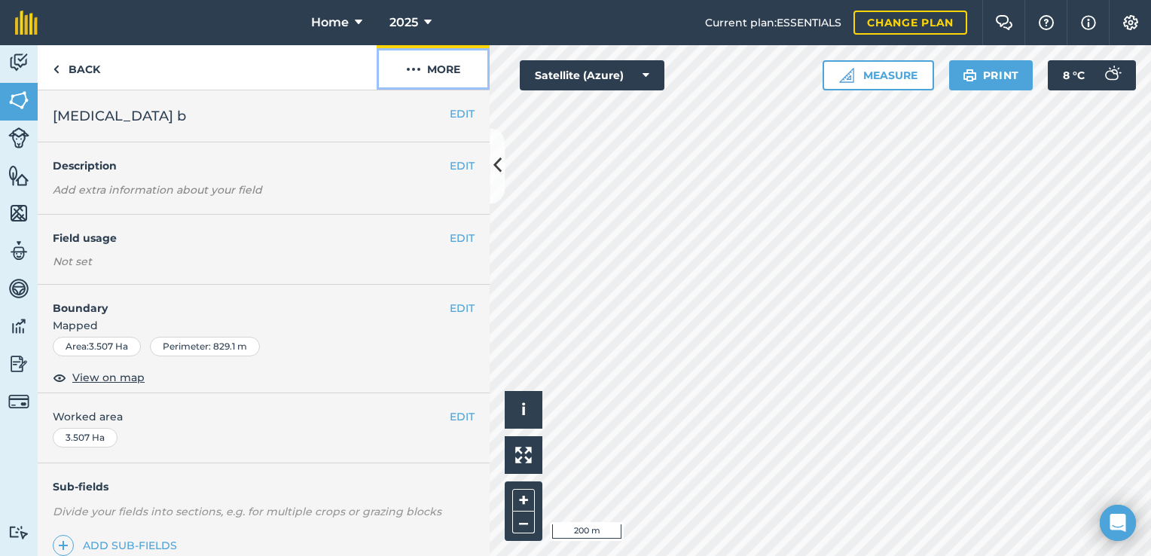
click at [427, 74] on button "More" at bounding box center [433, 67] width 113 height 44
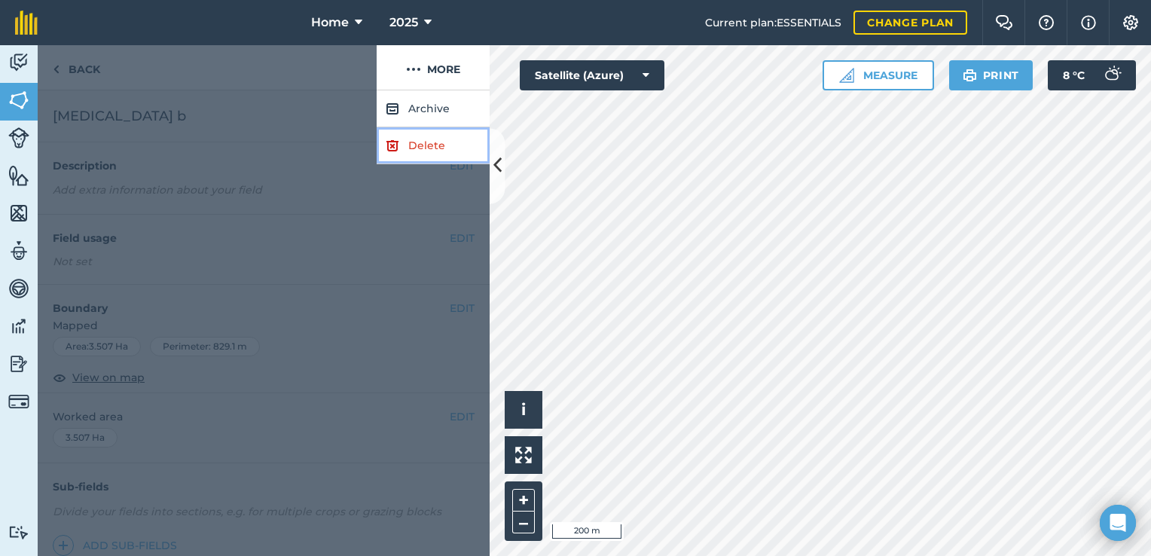
click at [436, 136] on link "Delete" at bounding box center [433, 145] width 113 height 37
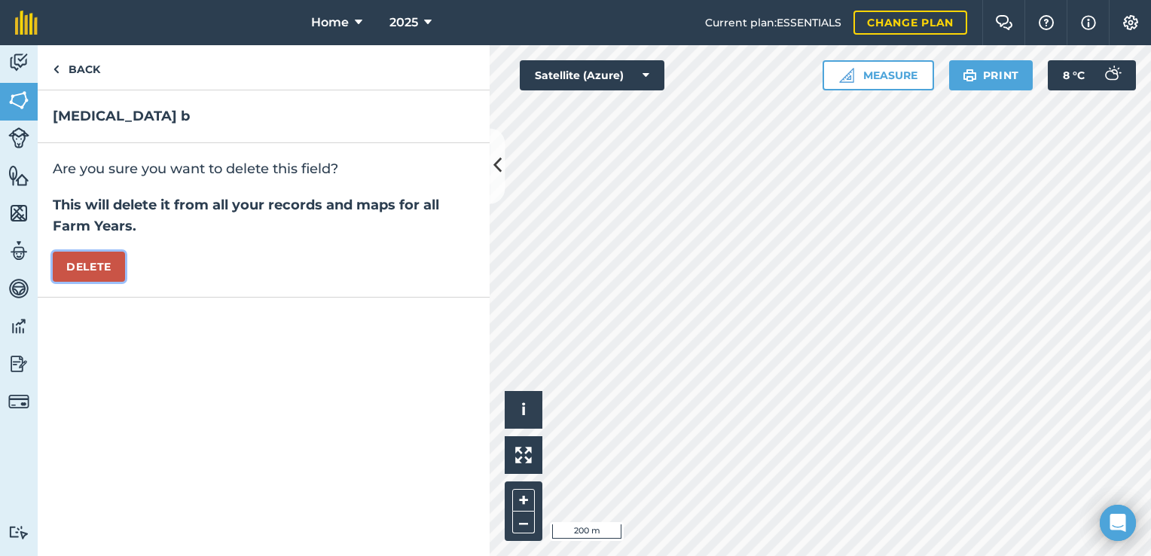
click at [108, 264] on button "Delete" at bounding box center [89, 267] width 72 height 30
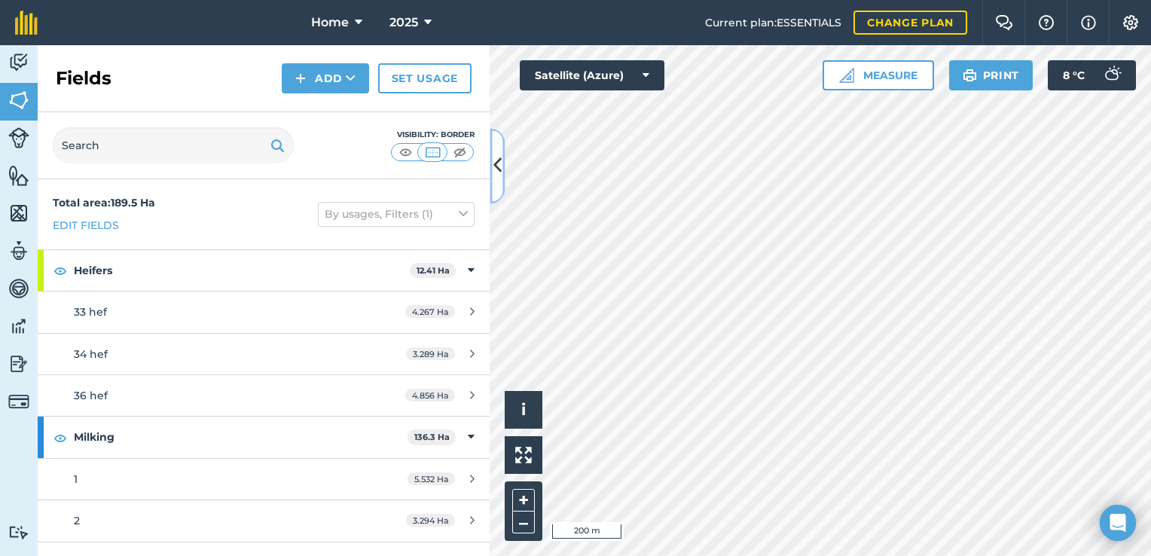
click at [501, 163] on icon at bounding box center [498, 166] width 8 height 26
